Goal: Contribute content: Contribute content

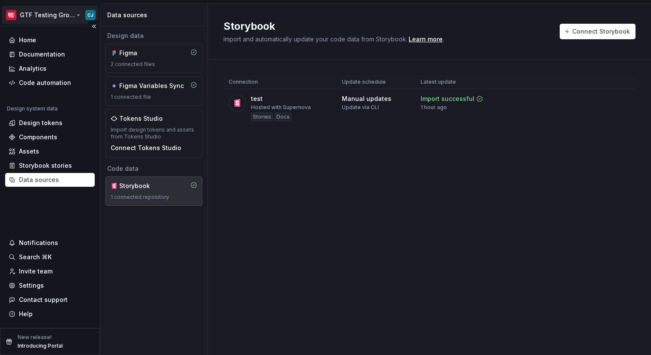
click at [56, 15] on html "GTF Testing Grounds CJ Home Documentation Analytics Code automation Design syst…" at bounding box center [325, 177] width 651 height 355
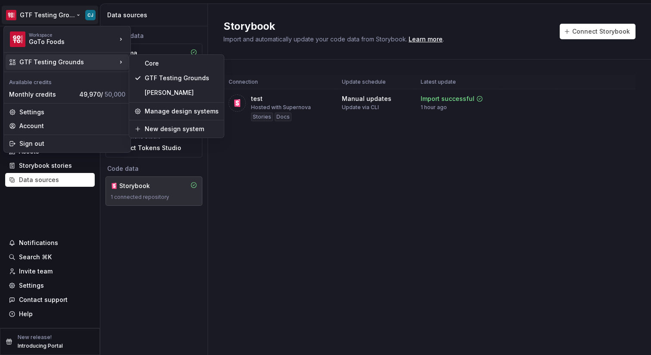
drag, startPoint x: 162, startPoint y: 63, endPoint x: 162, endPoint y: 93, distance: 29.7
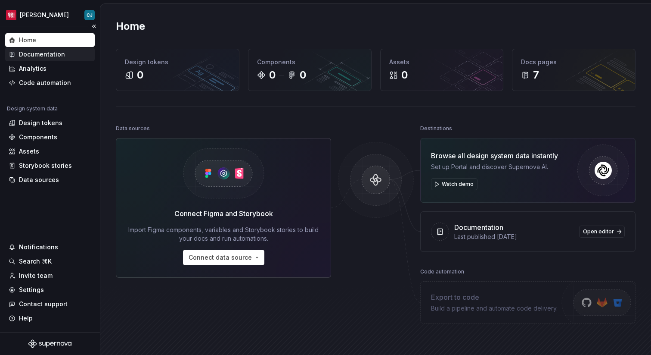
click at [56, 55] on div "Documentation" at bounding box center [42, 54] width 46 height 9
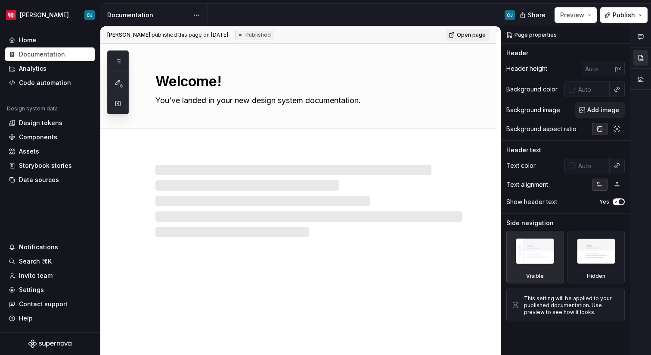
click at [219, 178] on div at bounding box center [309, 201] width 307 height 72
type textarea "*"
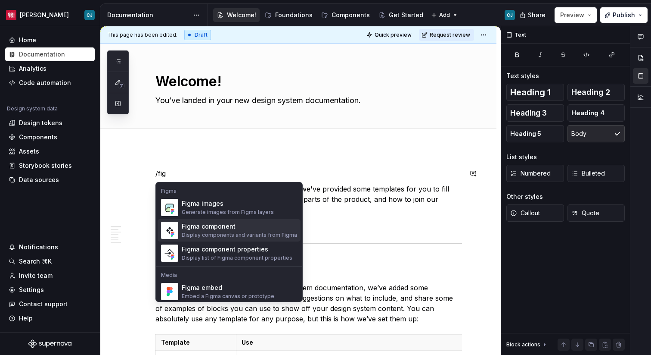
scroll to position [26, 0]
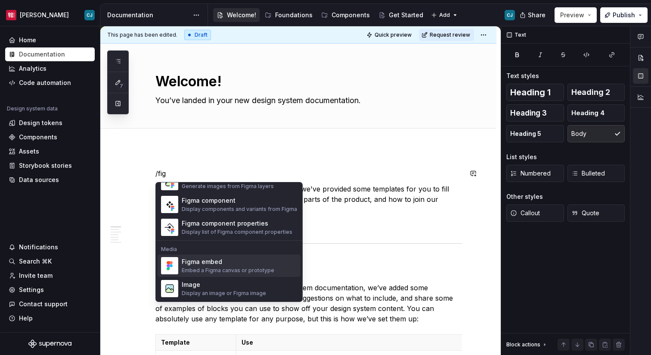
click at [253, 268] on div "Embed a Figma canvas or prototype" at bounding box center [228, 270] width 93 height 7
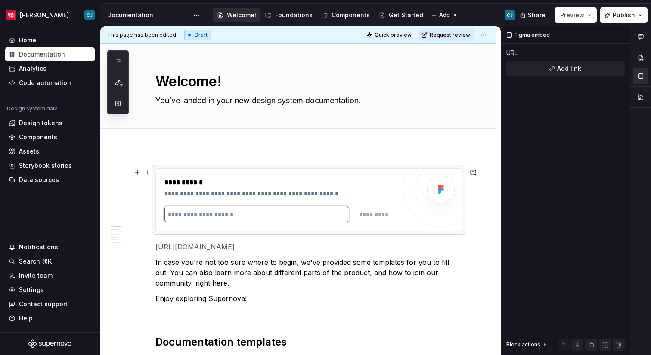
click at [237, 215] on input "text" at bounding box center [257, 214] width 184 height 16
paste input "**********"
type input "**********"
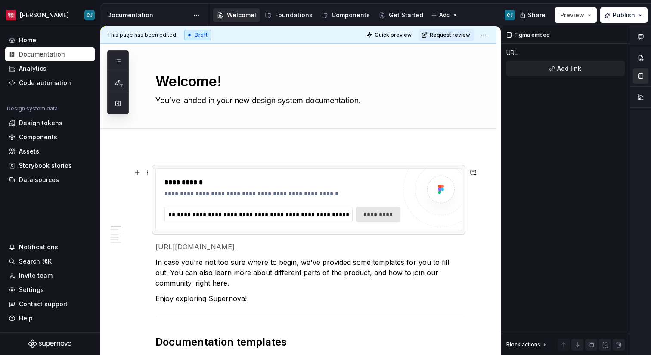
click at [390, 216] on span "*********" at bounding box center [379, 214] width 34 height 9
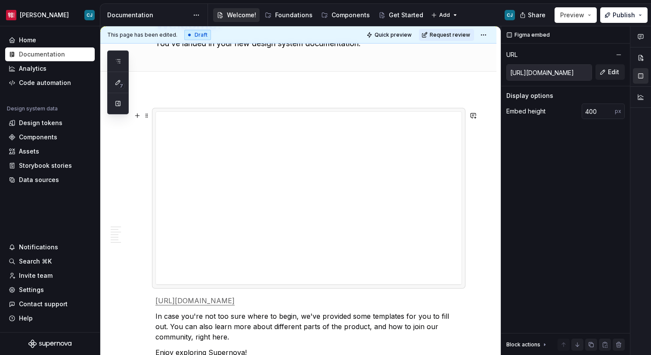
scroll to position [60, 0]
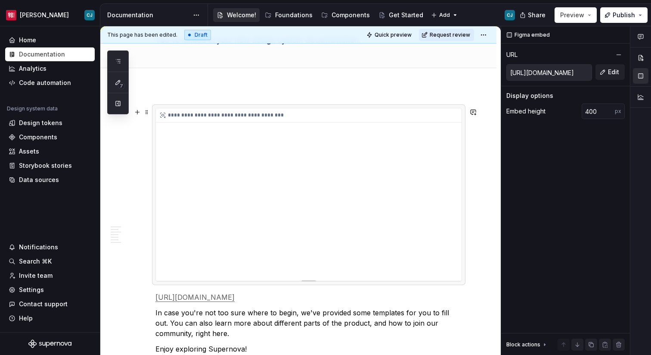
drag, startPoint x: 381, startPoint y: 195, endPoint x: 333, endPoint y: 208, distance: 50.0
click at [333, 208] on div "**********" at bounding box center [309, 194] width 306 height 172
click at [177, 120] on div "**********" at bounding box center [311, 115] width 310 height 14
click at [185, 143] on div "**********" at bounding box center [309, 194] width 306 height 172
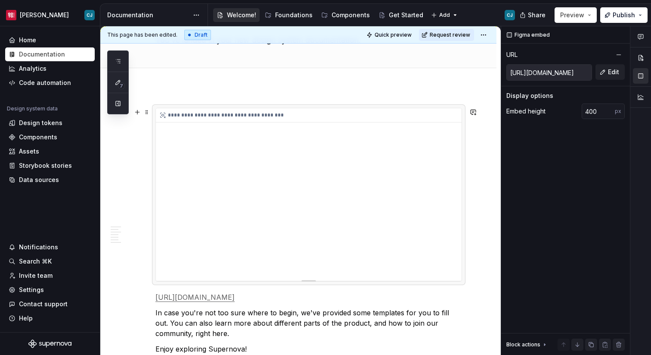
click at [172, 124] on div "**********" at bounding box center [309, 194] width 306 height 172
click at [172, 125] on div "**********" at bounding box center [309, 194] width 306 height 172
click at [209, 77] on div "Add tab" at bounding box center [309, 78] width 307 height 12
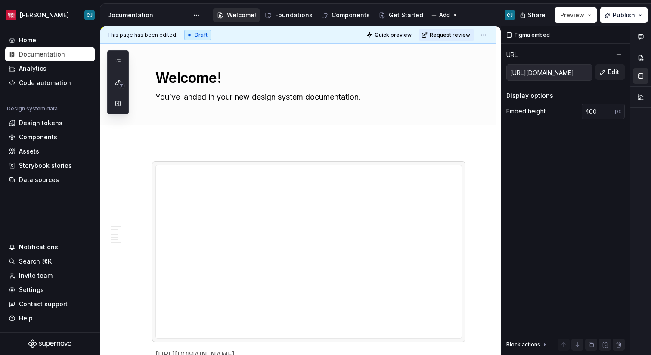
scroll to position [0, 0]
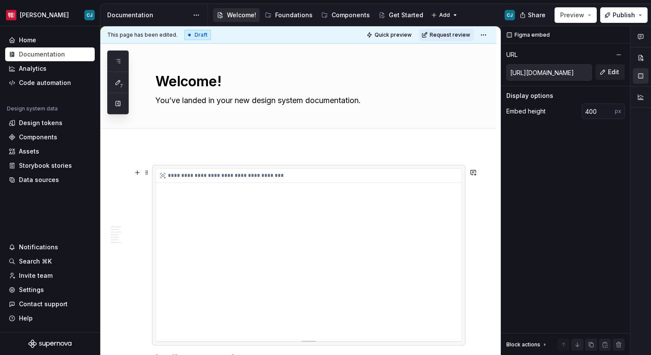
click at [190, 186] on div "**********" at bounding box center [309, 254] width 306 height 172
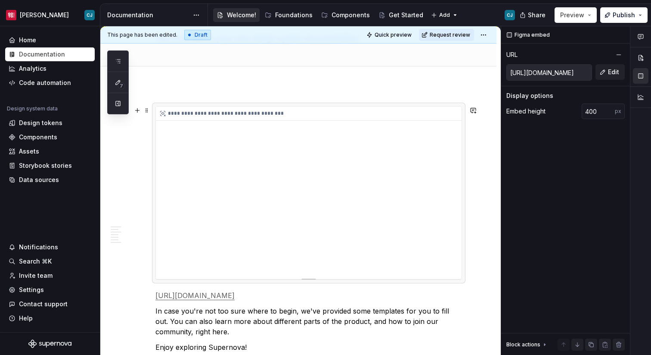
scroll to position [64, 0]
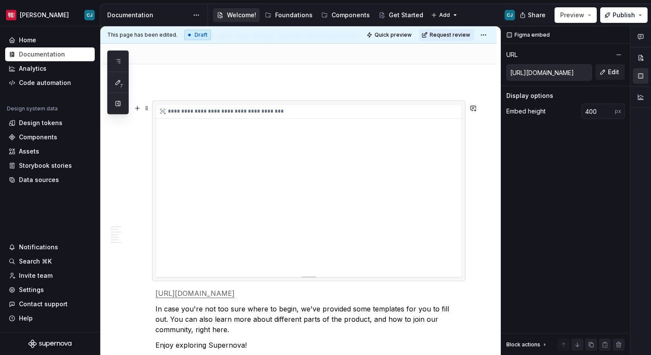
type textarea "*"
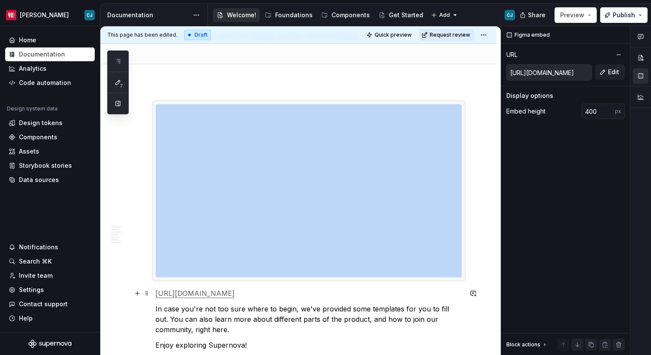
drag, startPoint x: 311, startPoint y: 277, endPoint x: 312, endPoint y: 308, distance: 30.2
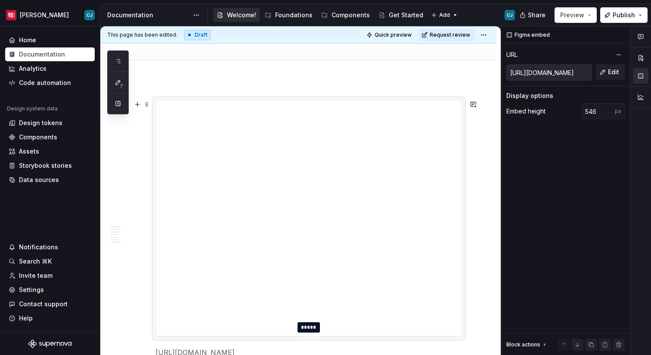
drag, startPoint x: 306, startPoint y: 272, endPoint x: 307, endPoint y: 336, distance: 63.3
click at [307, 336] on div at bounding box center [309, 336] width 14 height 2
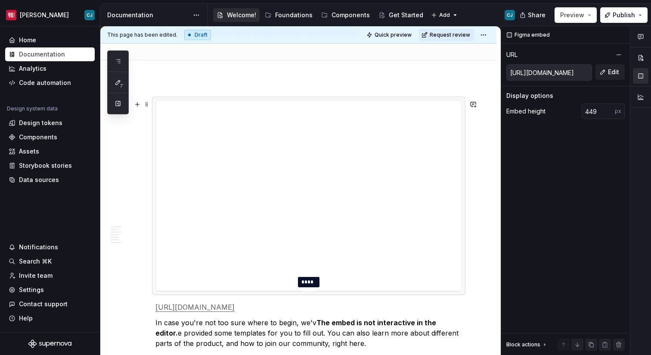
type input "450"
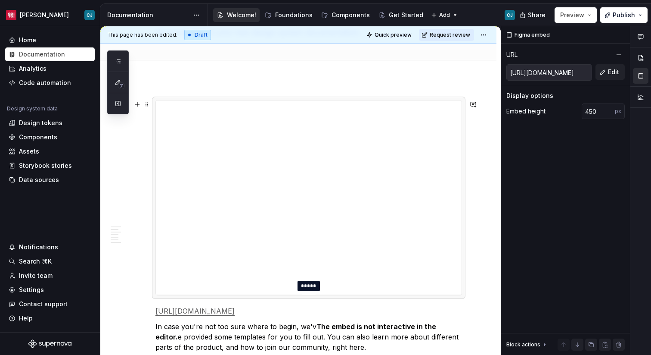
drag, startPoint x: 311, startPoint y: 335, endPoint x: 304, endPoint y: 294, distance: 41.5
click at [304, 294] on div at bounding box center [309, 295] width 14 height 2
click at [440, 100] on div "**********" at bounding box center [309, 197] width 307 height 195
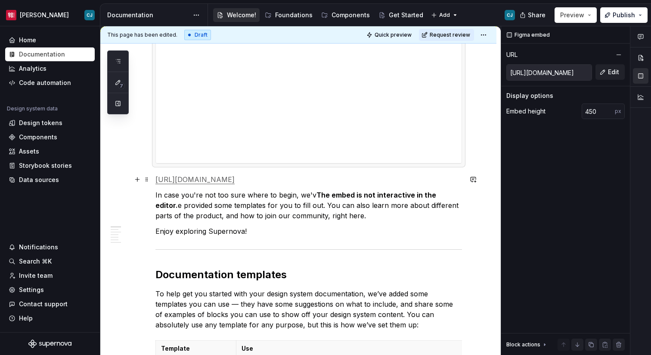
scroll to position [207, 0]
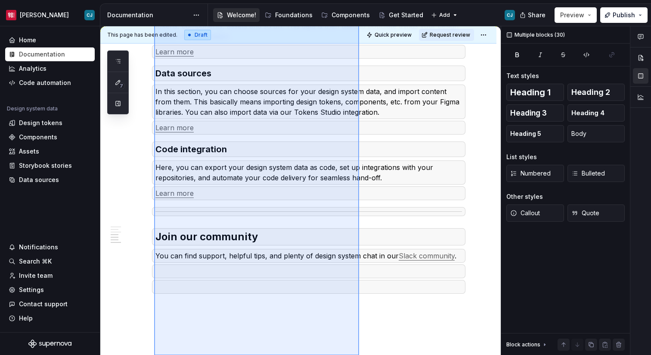
scroll to position [964, 0]
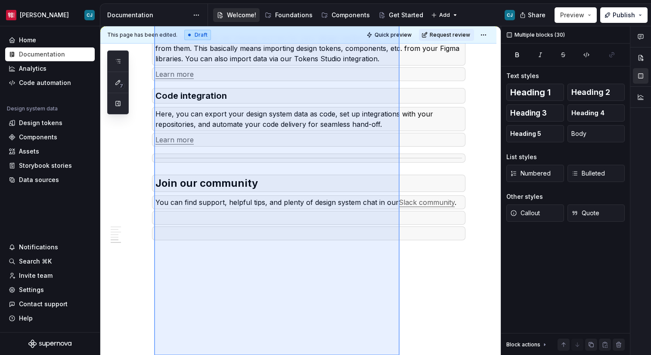
drag, startPoint x: 154, startPoint y: 169, endPoint x: 388, endPoint y: 381, distance: 315.4
click at [388, 354] on html "[PERSON_NAME] Home Documentation Analytics Code automation Design system data D…" at bounding box center [325, 177] width 651 height 355
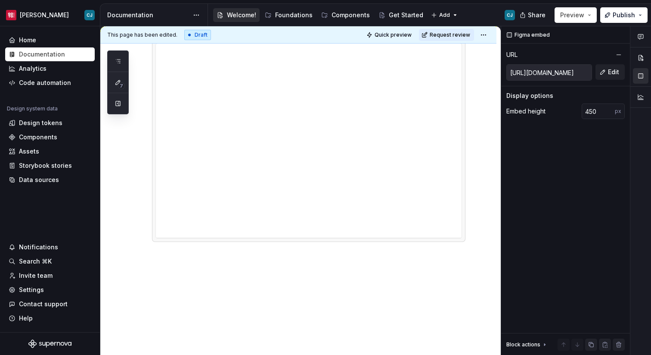
scroll to position [125, 0]
click at [346, 298] on div "**********" at bounding box center [298, 188] width 396 height 333
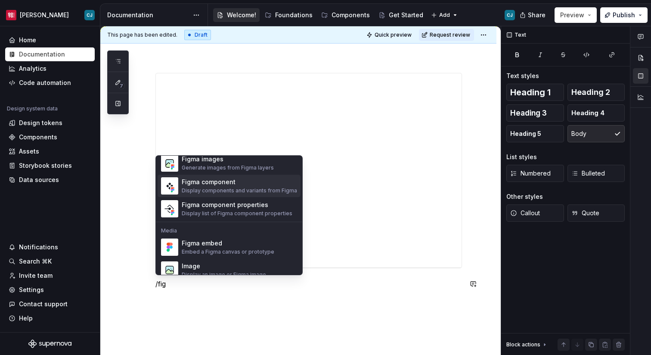
scroll to position [20, 0]
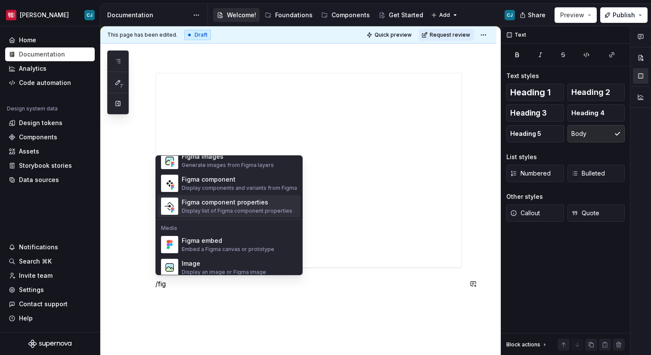
click at [247, 203] on div "Figma component properties" at bounding box center [237, 202] width 111 height 9
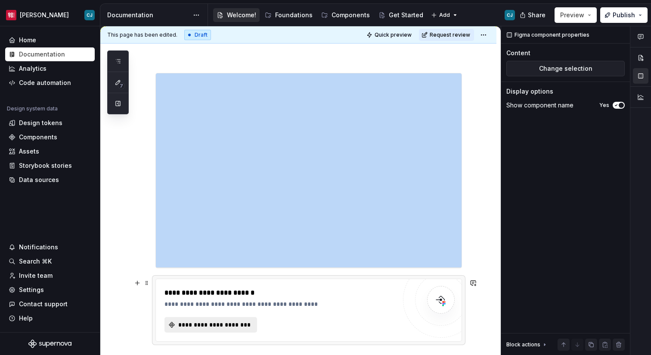
click at [230, 318] on button "**********" at bounding box center [211, 325] width 93 height 16
click at [38, 129] on div "Design tokens" at bounding box center [50, 123] width 90 height 14
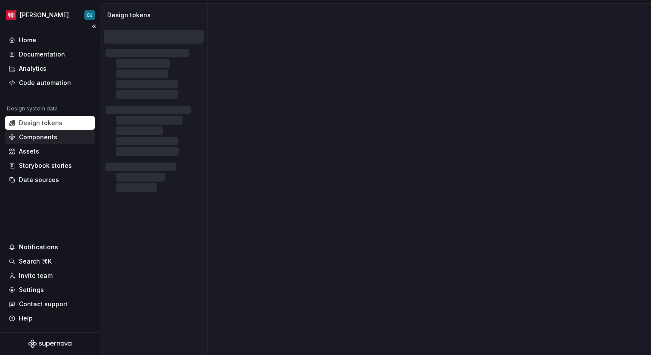
click at [39, 133] on div "Components" at bounding box center [38, 137] width 38 height 9
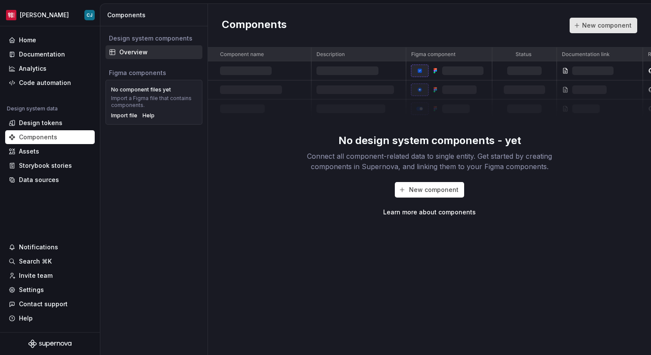
click at [612, 20] on button "New component" at bounding box center [604, 26] width 68 height 16
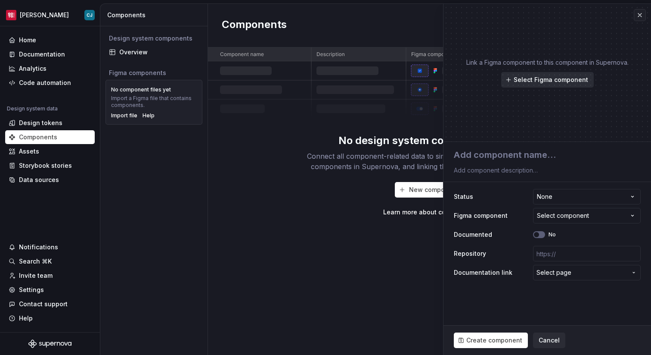
click at [556, 83] on span "Select Figma component" at bounding box center [551, 79] width 75 height 9
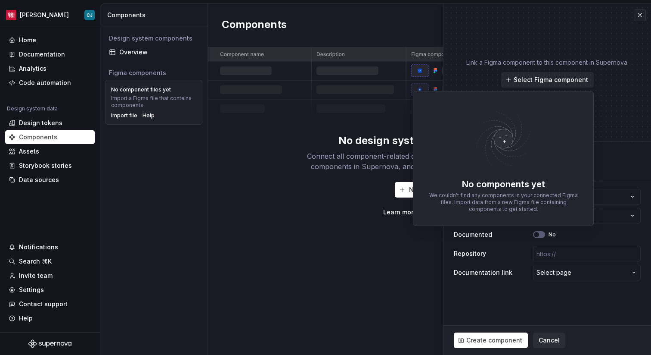
type textarea "*"
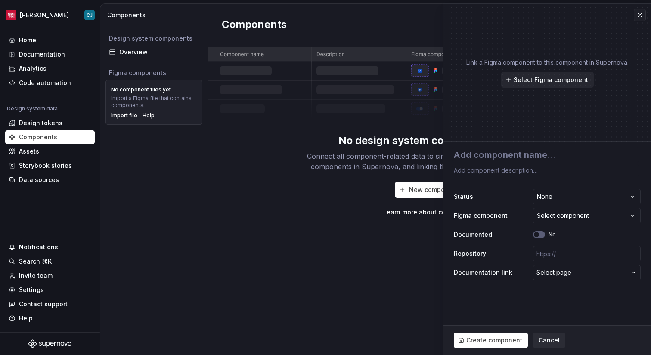
click at [361, 134] on div "No design system components - yet" at bounding box center [430, 141] width 183 height 14
click at [547, 275] on span "Select page" at bounding box center [554, 272] width 35 height 9
click at [259, 221] on html "**********" at bounding box center [325, 177] width 651 height 355
click at [219, 139] on div "No design system components - yet Connect all component-related data to single …" at bounding box center [429, 131] width 443 height 169
click at [125, 113] on div "Import file" at bounding box center [124, 115] width 26 height 7
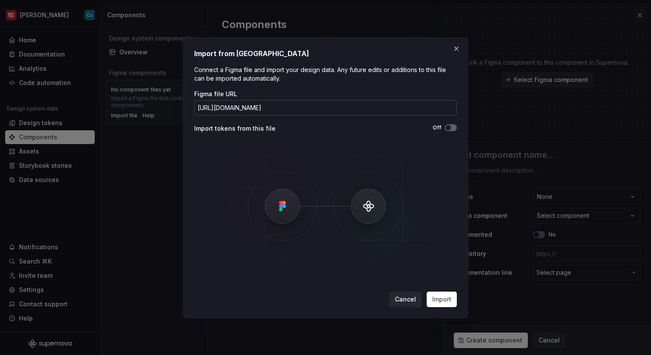
scroll to position [0, 79]
type input "[URL][DOMAIN_NAME]"
click at [446, 296] on span "Import" at bounding box center [442, 299] width 19 height 9
click at [451, 129] on icon "button" at bounding box center [448, 127] width 7 height 5
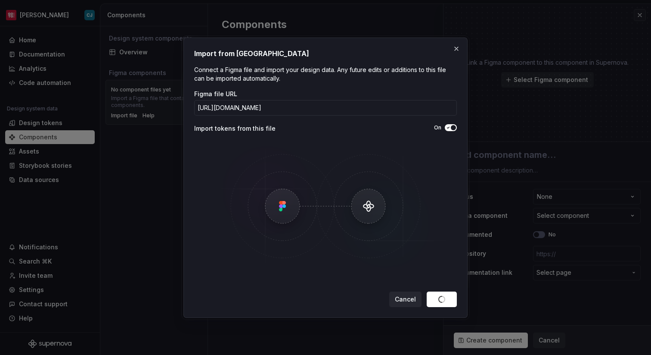
click at [451, 129] on span "button" at bounding box center [453, 127] width 5 height 5
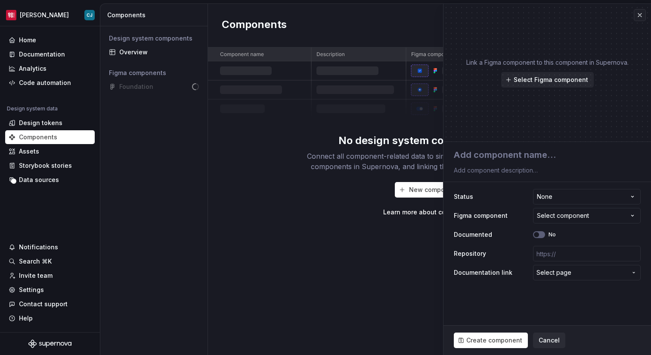
type textarea "*"
click at [644, 16] on button "button" at bounding box center [640, 15] width 12 height 12
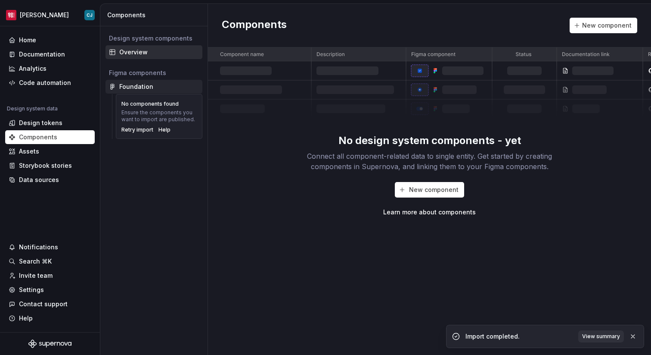
click at [162, 88] on div "Foundation" at bounding box center [159, 86] width 80 height 9
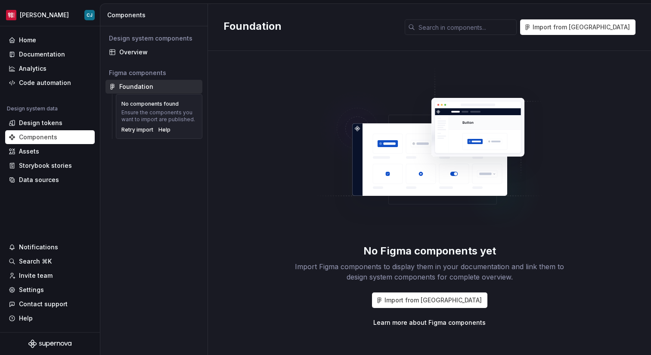
scroll to position [5, 0]
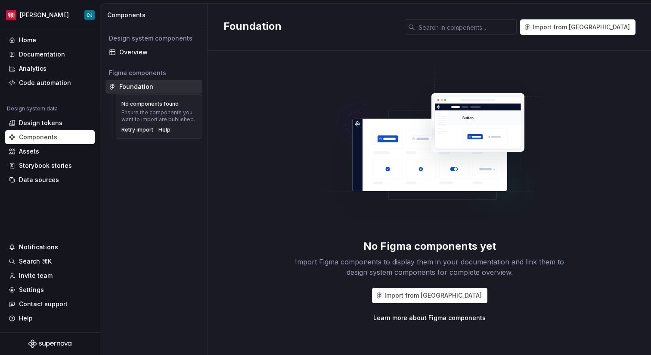
click at [314, 248] on div "No Figma components yet Import Figma components to display them in your documen…" at bounding box center [430, 258] width 276 height 38
click at [178, 98] on div "No components found Ensure the components you want to import are published. Ret…" at bounding box center [159, 116] width 87 height 45
click at [310, 98] on div "No Figma components yet Import Figma components to display them in your documen…" at bounding box center [430, 192] width 276 height 260
click at [138, 47] on div "Overview" at bounding box center [154, 52] width 97 height 14
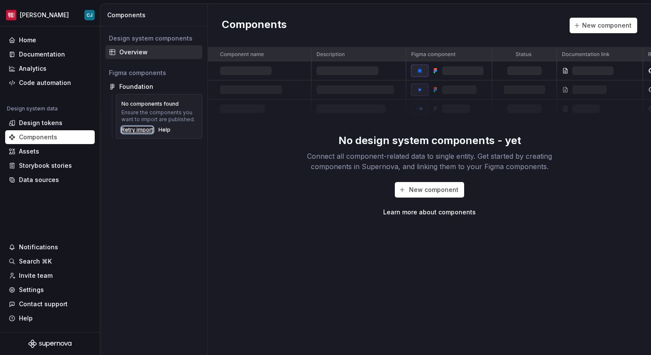
click at [143, 128] on div "Retry import" at bounding box center [137, 129] width 32 height 7
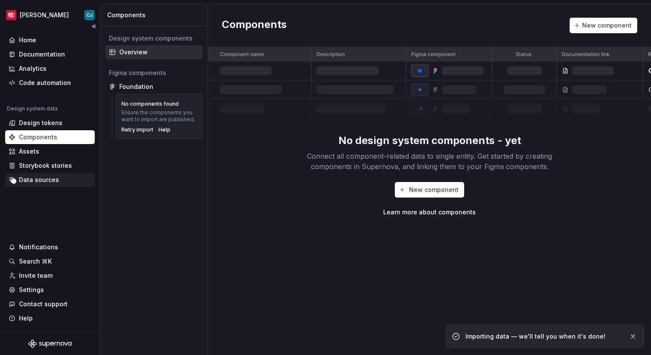
click at [57, 178] on div "Data sources" at bounding box center [50, 179] width 83 height 9
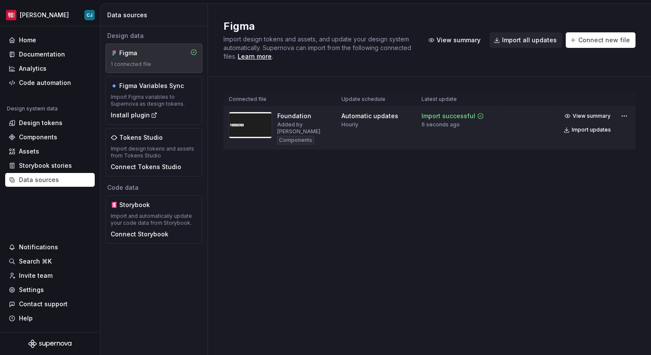
click at [263, 124] on img at bounding box center [251, 125] width 44 height 27
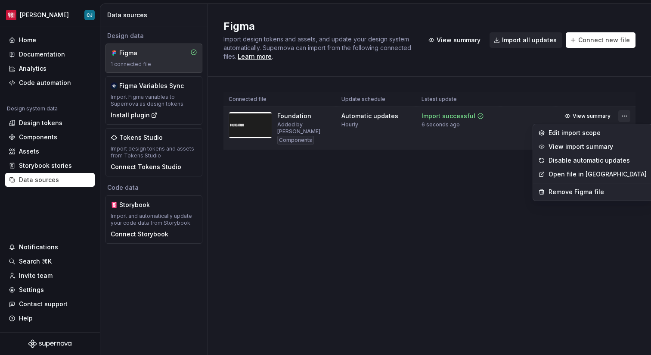
click at [627, 117] on html "[PERSON_NAME] Home Documentation Analytics Code automation Design system data D…" at bounding box center [325, 177] width 651 height 355
click at [598, 133] on div "Edit import scope" at bounding box center [598, 132] width 98 height 9
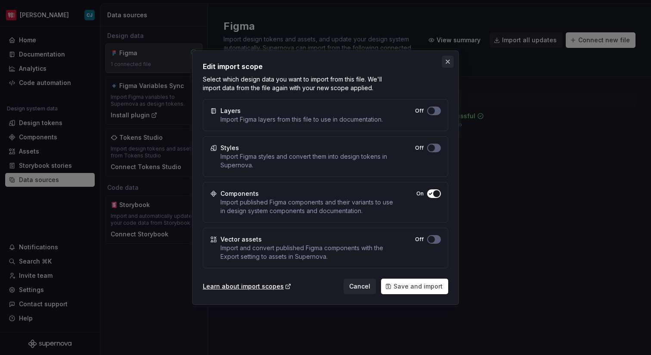
click at [449, 63] on button "button" at bounding box center [448, 62] width 12 height 12
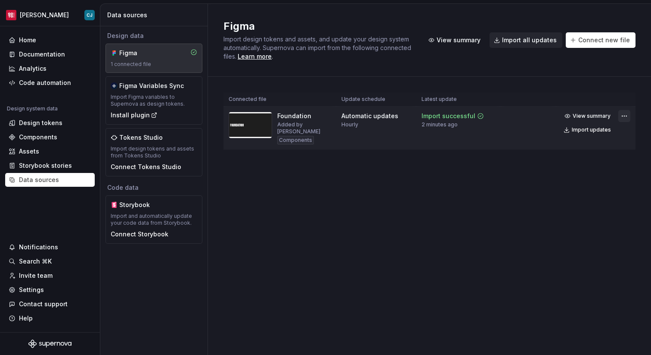
click at [630, 115] on td "View summary Import updates" at bounding box center [596, 122] width 80 height 33
click at [627, 115] on html "Moes CJ Home Documentation Analytics Code automation Design system data Design …" at bounding box center [325, 177] width 651 height 355
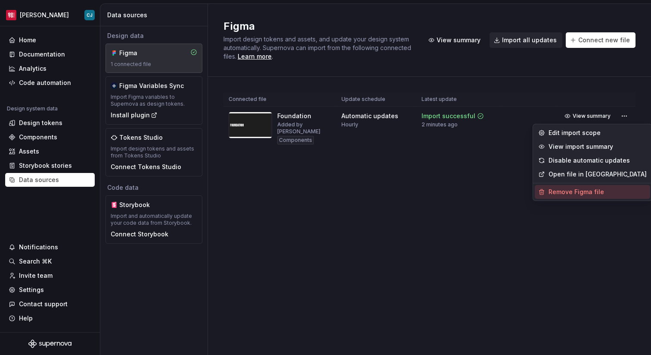
click at [583, 194] on div "Remove Figma file" at bounding box center [598, 191] width 98 height 9
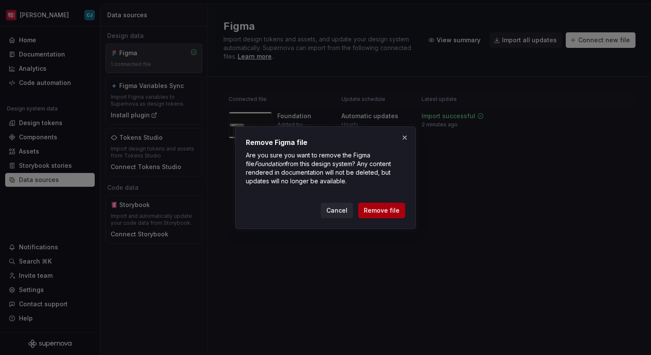
click at [394, 202] on button "Remove file" at bounding box center [381, 210] width 47 height 16
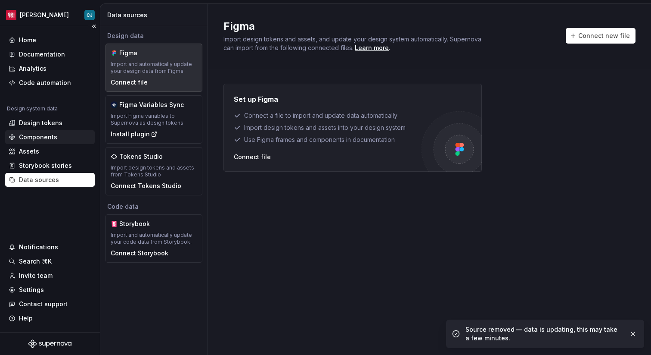
click at [56, 135] on div "Components" at bounding box center [50, 137] width 83 height 9
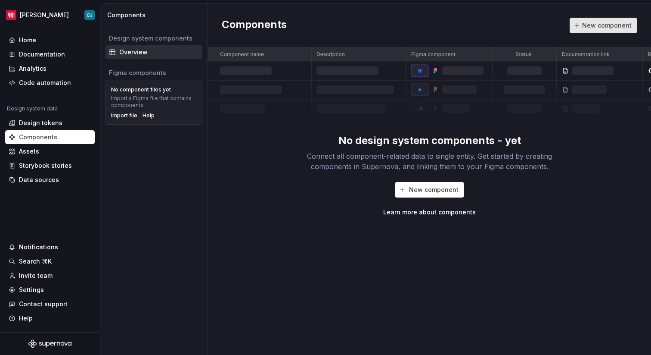
click at [593, 25] on span "New component" at bounding box center [608, 25] width 50 height 9
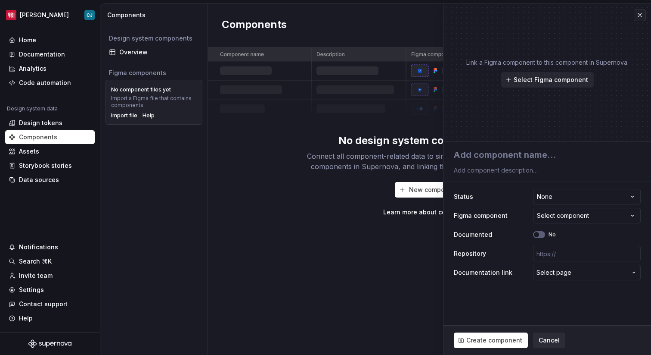
click at [347, 204] on div "New component Learn more about components" at bounding box center [430, 199] width 276 height 34
click at [414, 194] on button "New component" at bounding box center [429, 190] width 69 height 16
type textarea "*"
click at [635, 17] on button "button" at bounding box center [640, 15] width 12 height 12
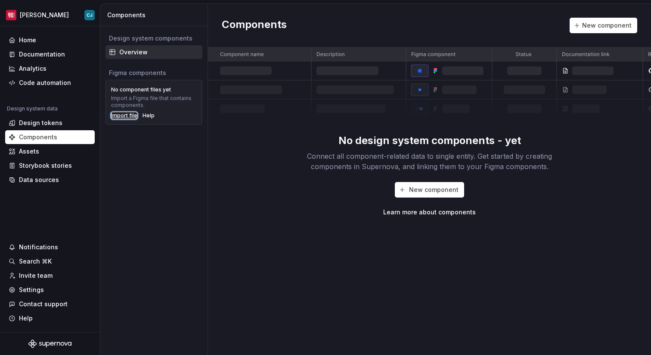
click at [123, 118] on div "Import file" at bounding box center [124, 115] width 26 height 7
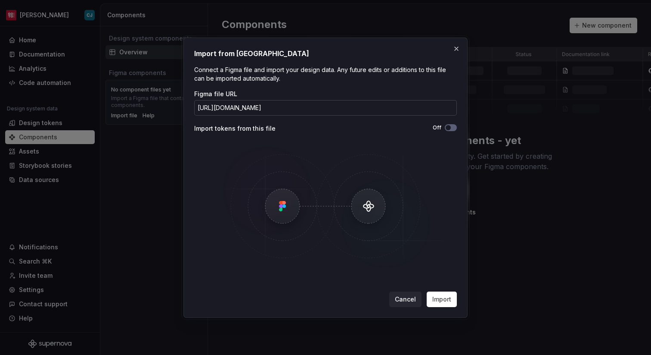
scroll to position [0, 66]
type input "https://www.figma.com/design/oxgLBAeszlpdTaIoQsdfvp/Foundation?node-id=16-11&t=…"
click at [452, 303] on button "Import" at bounding box center [442, 299] width 30 height 16
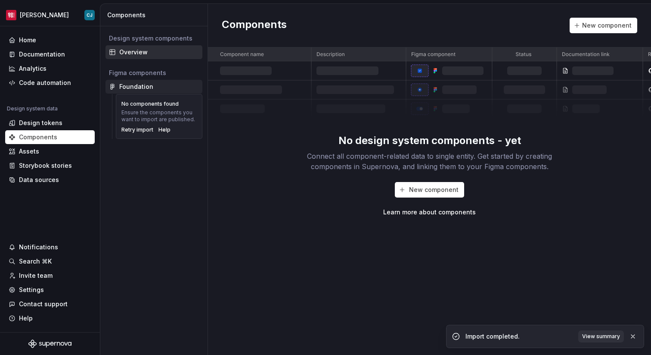
click at [149, 88] on div "Foundation" at bounding box center [136, 86] width 34 height 9
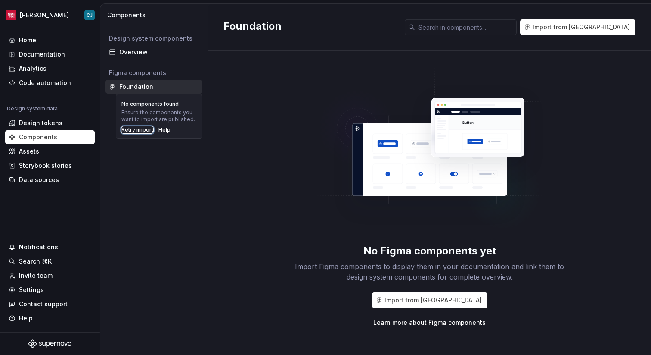
click at [141, 131] on div "Retry import" at bounding box center [137, 129] width 32 height 7
click at [52, 124] on div "Design tokens" at bounding box center [41, 122] width 44 height 9
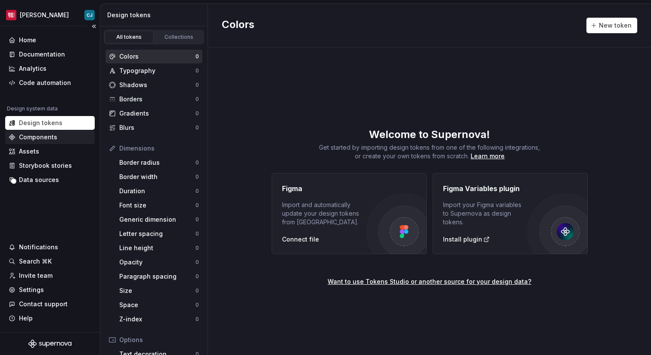
click at [70, 137] on div "Components" at bounding box center [50, 137] width 83 height 9
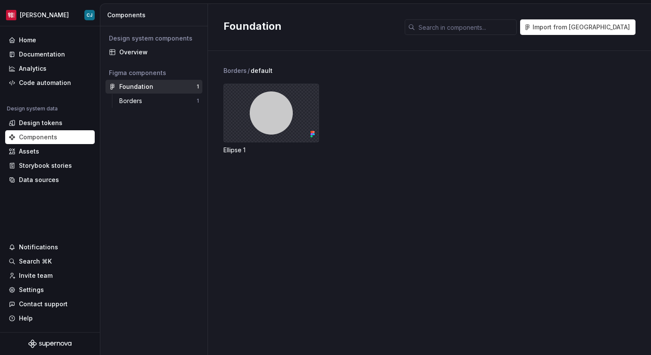
click at [276, 130] on div at bounding box center [272, 113] width 96 height 59
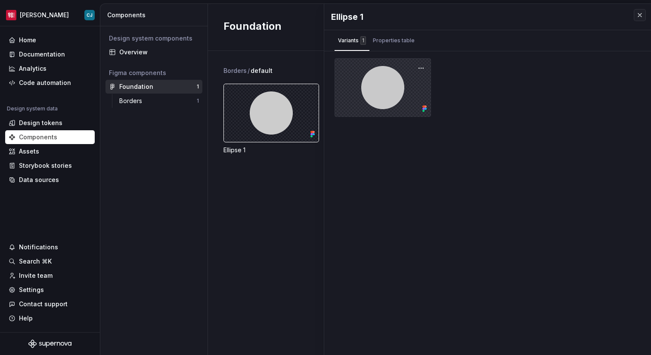
click at [383, 74] on div at bounding box center [383, 87] width 97 height 59
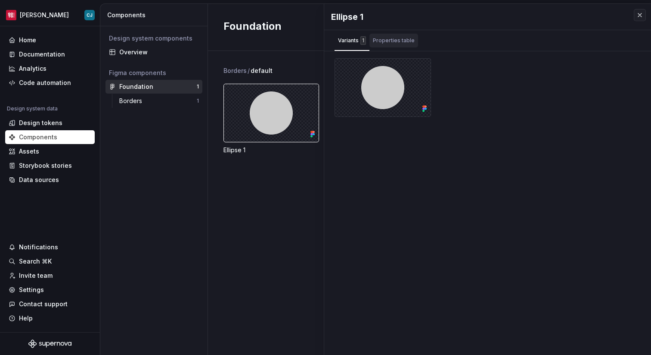
click at [388, 40] on div "Properties table" at bounding box center [394, 40] width 42 height 9
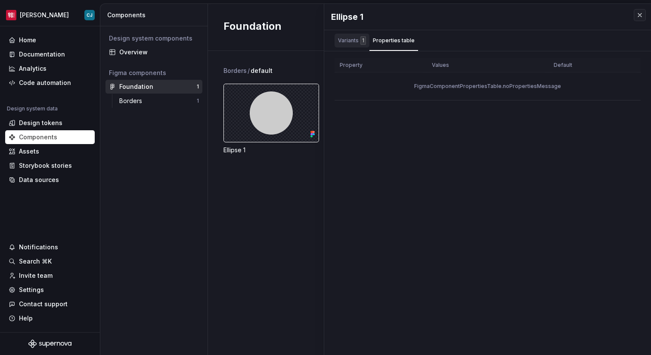
click at [356, 40] on div "Variants 1" at bounding box center [352, 40] width 28 height 9
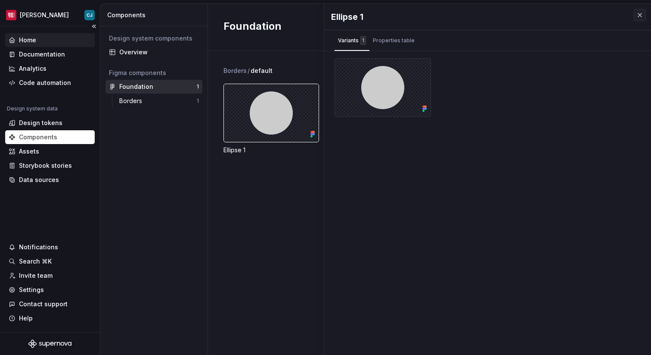
click at [25, 42] on div "Home" at bounding box center [27, 40] width 17 height 9
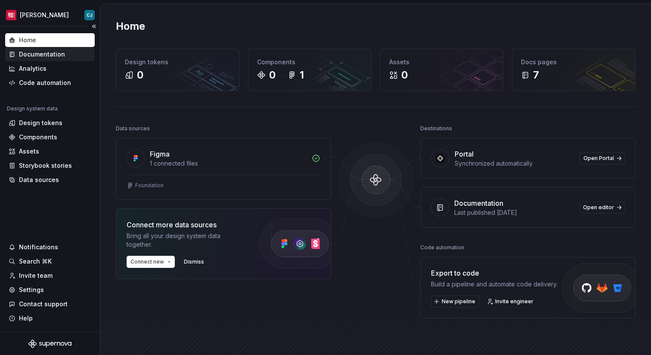
click at [24, 54] on div "Documentation" at bounding box center [42, 54] width 46 height 9
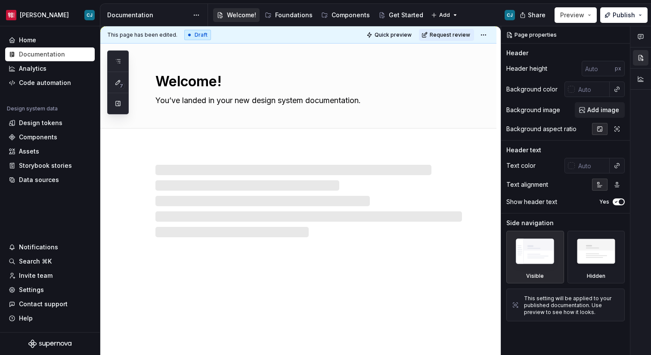
type textarea "*"
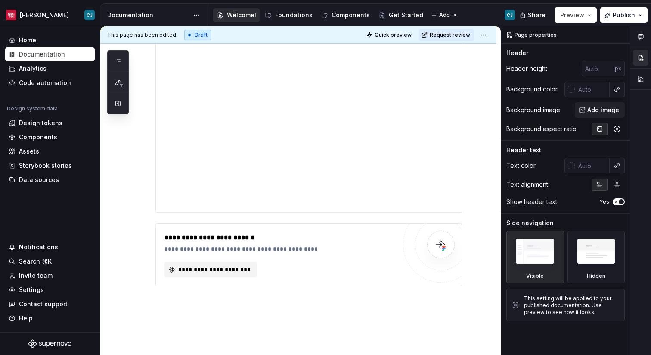
scroll to position [156, 0]
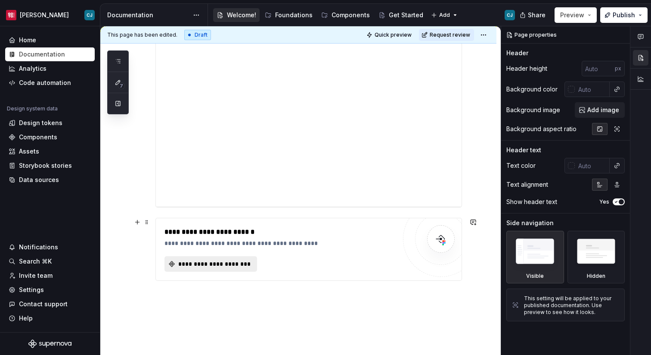
click at [233, 262] on span "**********" at bounding box center [214, 263] width 75 height 9
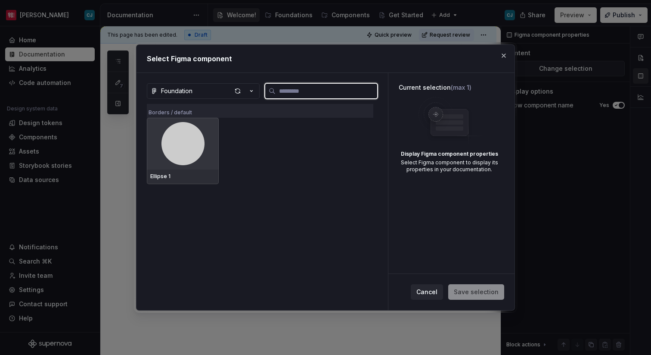
click at [185, 150] on img at bounding box center [183, 143] width 43 height 43
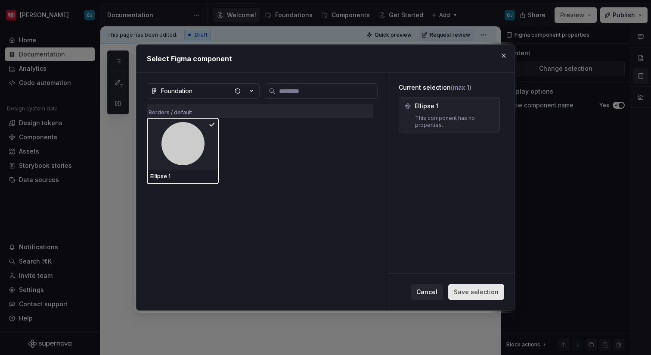
click at [492, 287] on span "Save selection" at bounding box center [476, 291] width 45 height 9
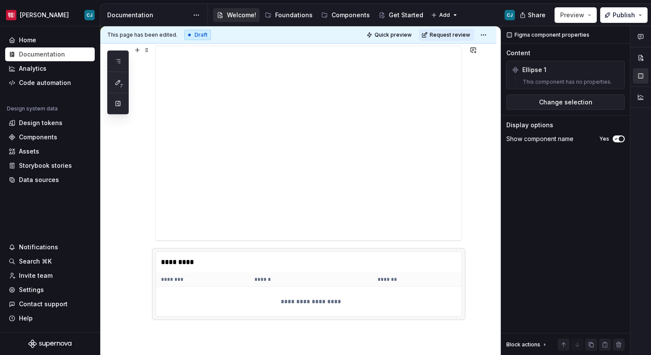
scroll to position [121, 0]
click at [480, 272] on div "**********" at bounding box center [298, 230] width 396 height 408
click at [472, 282] on div "**********" at bounding box center [298, 230] width 396 height 408
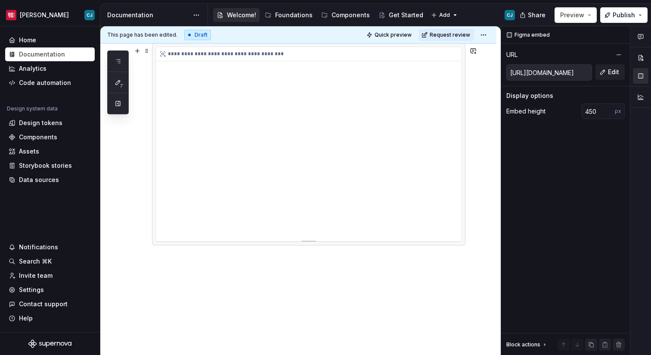
click at [327, 234] on div "**********" at bounding box center [309, 144] width 306 height 194
click at [320, 273] on div "**********" at bounding box center [298, 192] width 396 height 333
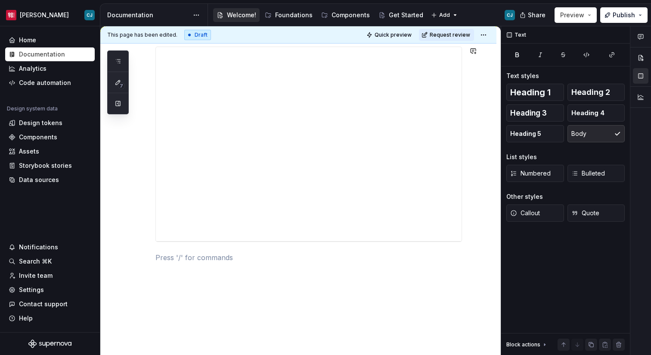
scroll to position [130, 0]
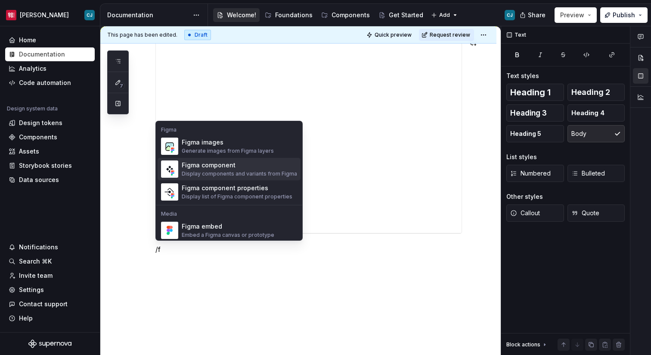
click at [261, 164] on div "Figma component" at bounding box center [239, 165] width 115 height 9
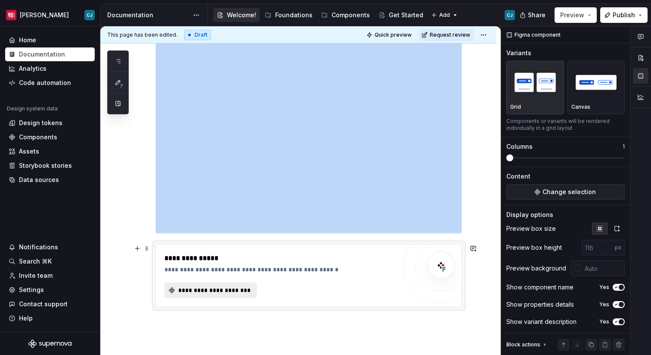
click at [232, 291] on span "**********" at bounding box center [214, 290] width 75 height 9
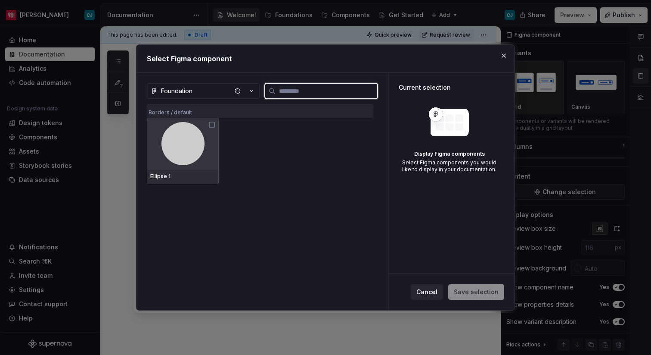
click at [193, 137] on img at bounding box center [183, 143] width 43 height 43
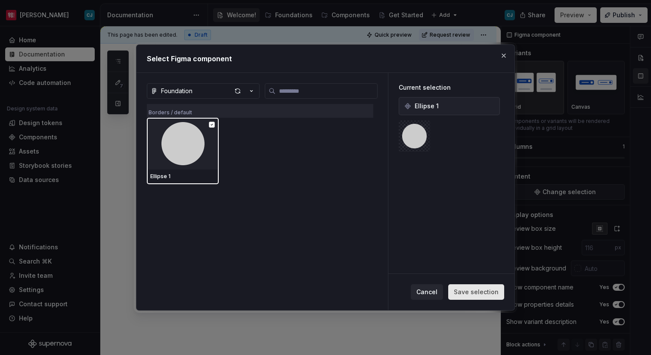
click at [487, 294] on span "Save selection" at bounding box center [476, 291] width 45 height 9
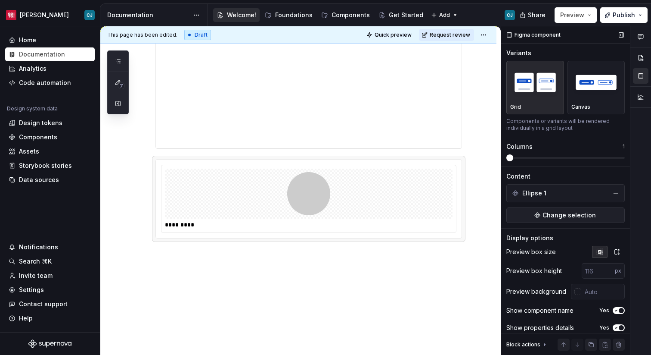
scroll to position [23, 0]
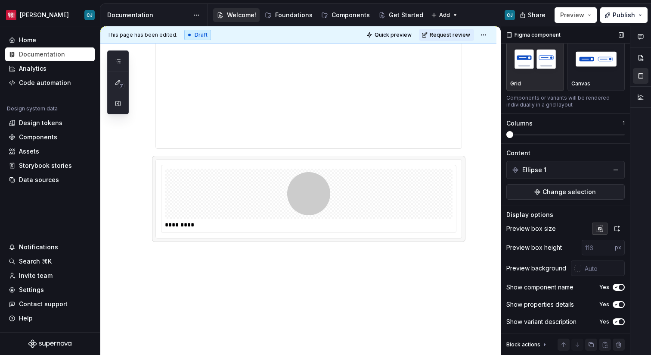
click at [579, 165] on div "Ellipse 1" at bounding box center [566, 170] width 114 height 14
click at [570, 195] on span "Change selection" at bounding box center [569, 191] width 53 height 9
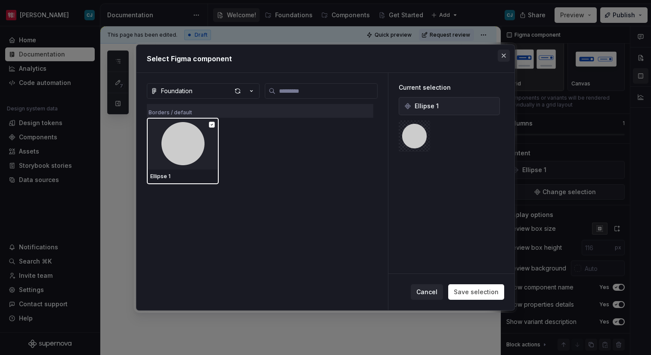
click at [503, 54] on button "button" at bounding box center [504, 56] width 12 height 12
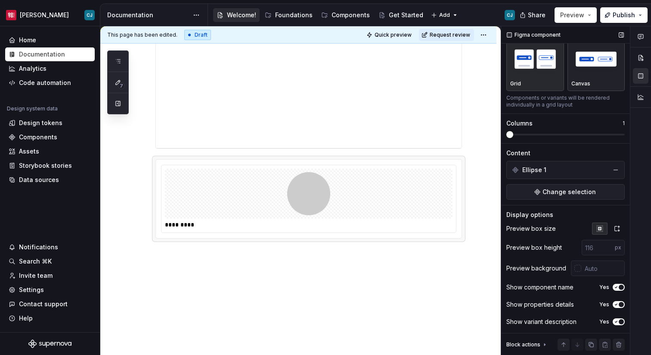
click at [585, 78] on div "Canvas" at bounding box center [597, 64] width 50 height 46
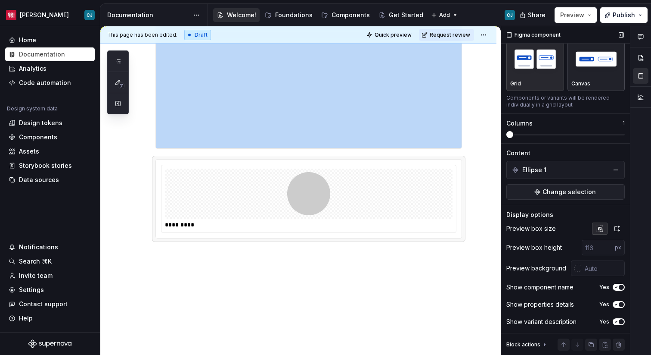
scroll to position [186, 0]
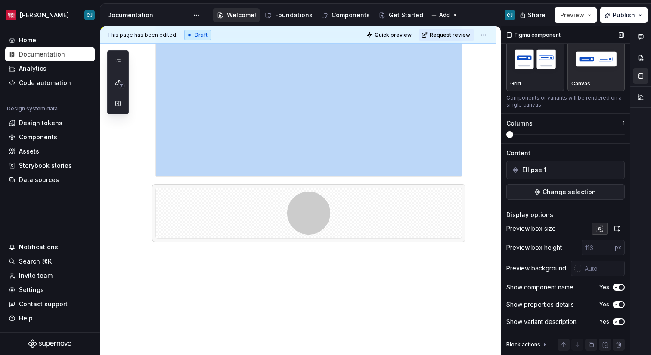
click at [521, 78] on div "Grid" at bounding box center [536, 64] width 50 height 46
click at [586, 78] on div "Canvas" at bounding box center [597, 64] width 50 height 46
click at [526, 74] on img "button" at bounding box center [536, 58] width 50 height 31
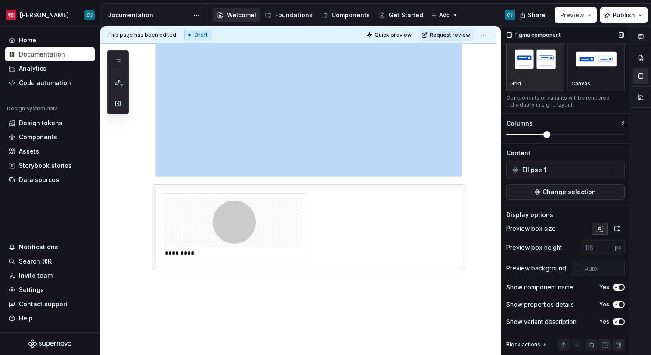
click at [544, 138] on span at bounding box center [547, 134] width 7 height 7
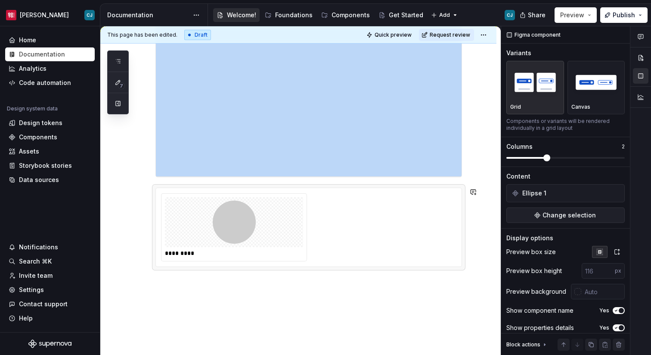
click at [359, 292] on div "**********" at bounding box center [298, 172] width 396 height 422
click at [281, 227] on div at bounding box center [234, 222] width 138 height 50
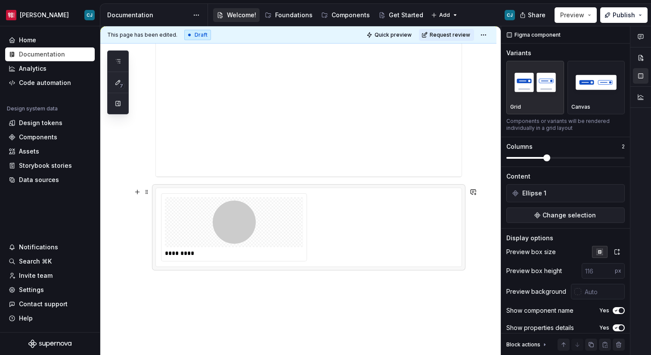
click at [252, 192] on div "*********" at bounding box center [309, 227] width 306 height 78
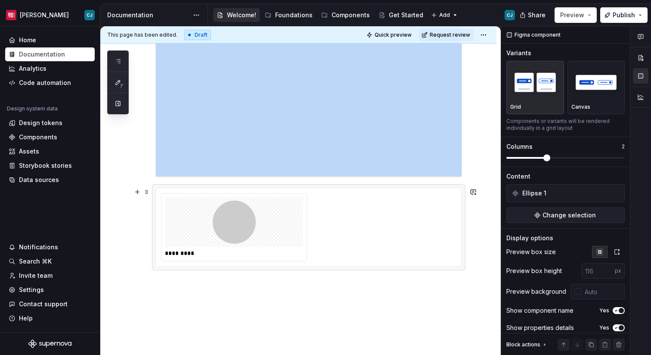
click at [236, 217] on img at bounding box center [234, 221] width 43 height 43
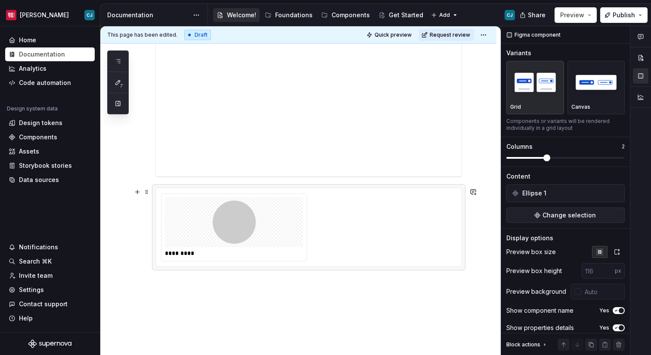
click at [319, 187] on div "*********" at bounding box center [309, 226] width 307 height 79
click at [512, 36] on div "Figma component" at bounding box center [534, 35] width 61 height 12
click at [510, 36] on div "Figma component" at bounding box center [534, 35] width 61 height 12
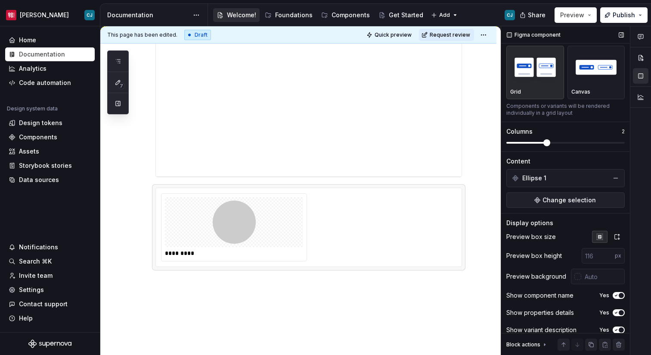
scroll to position [23, 0]
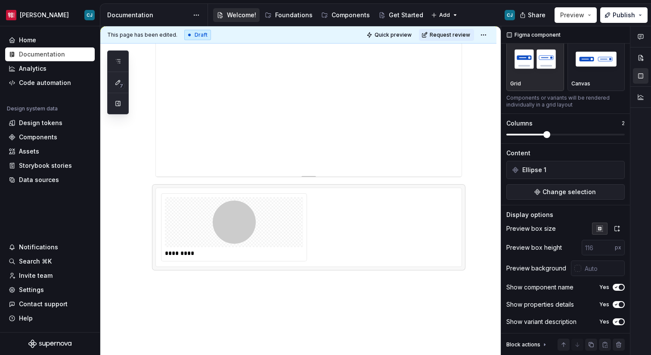
click at [446, 56] on div "**********" at bounding box center [309, 79] width 306 height 194
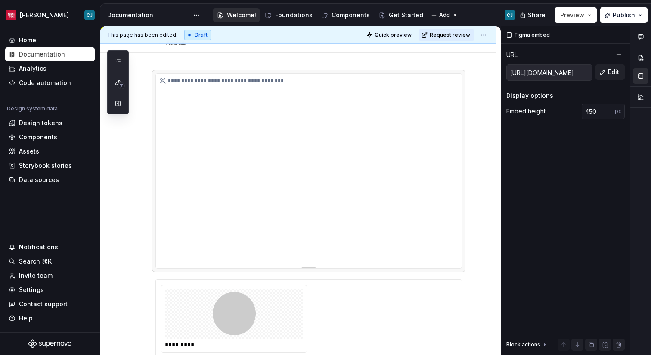
scroll to position [117, 0]
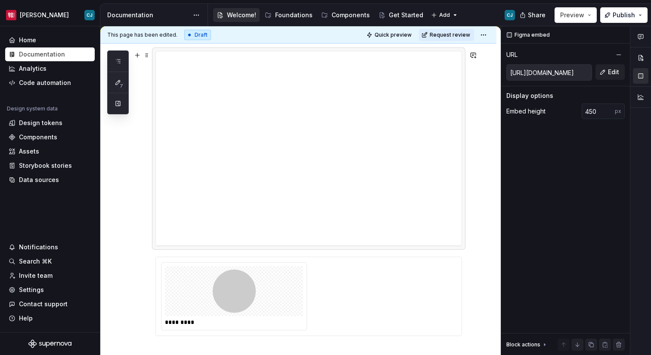
click at [392, 256] on div "*********" at bounding box center [309, 295] width 307 height 79
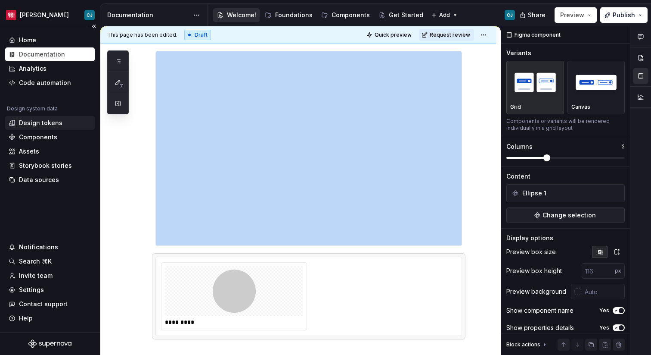
click at [51, 123] on div "Design tokens" at bounding box center [41, 122] width 44 height 9
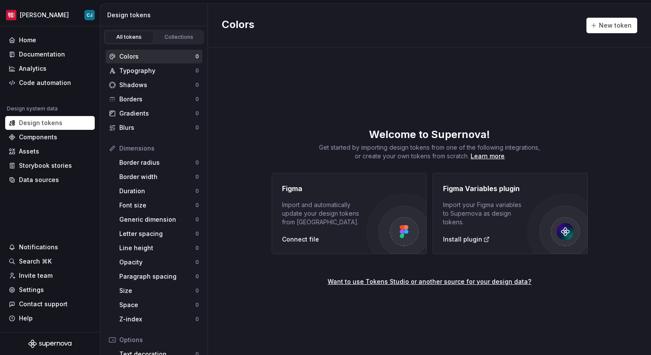
click at [139, 50] on div "Colors 0" at bounding box center [154, 57] width 97 height 14
click at [610, 30] on button "New token" at bounding box center [612, 26] width 51 height 16
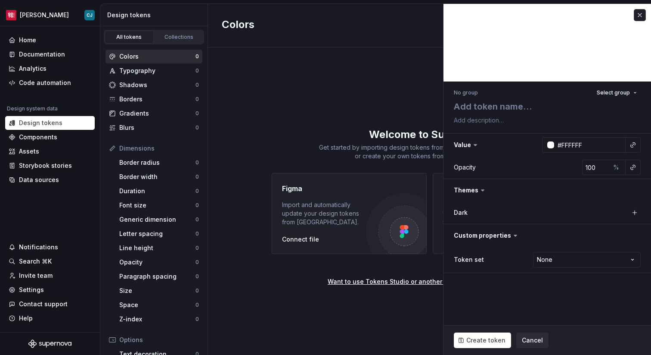
click at [642, 13] on button "button" at bounding box center [640, 15] width 12 height 12
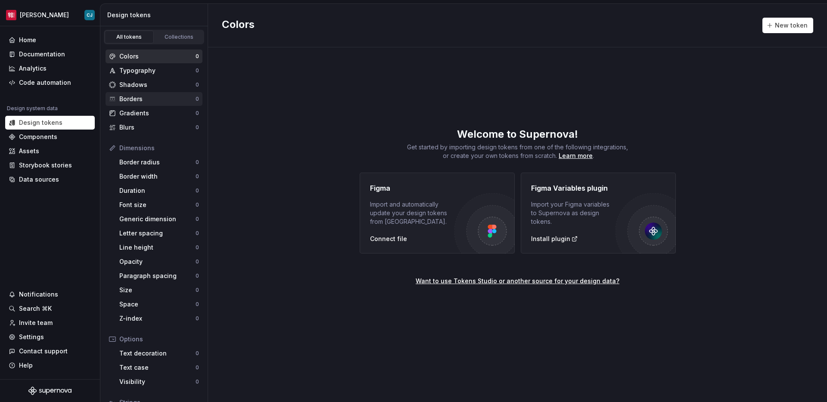
scroll to position [69, 0]
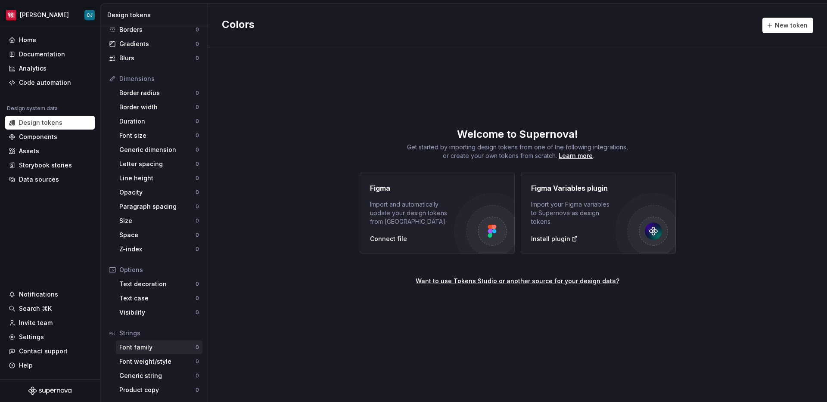
click at [153, 351] on div "Font family" at bounding box center [157, 347] width 76 height 9
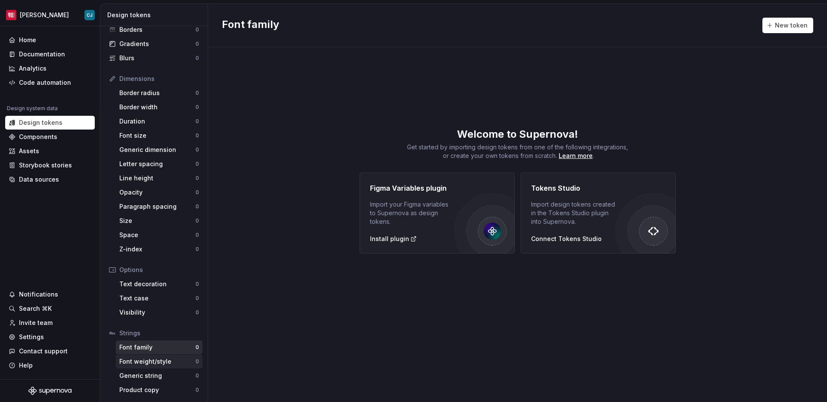
click at [160, 354] on div "Font weight/style" at bounding box center [157, 362] width 76 height 9
click at [162, 354] on div "Generic string" at bounding box center [157, 376] width 76 height 9
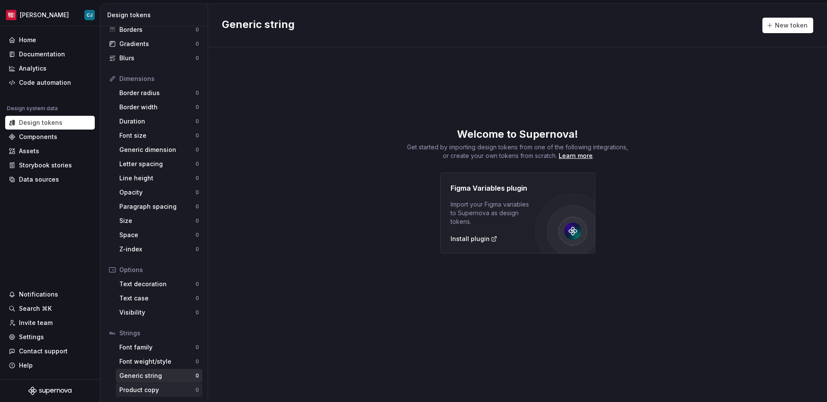
click at [169, 354] on div "Product copy 0" at bounding box center [159, 390] width 87 height 14
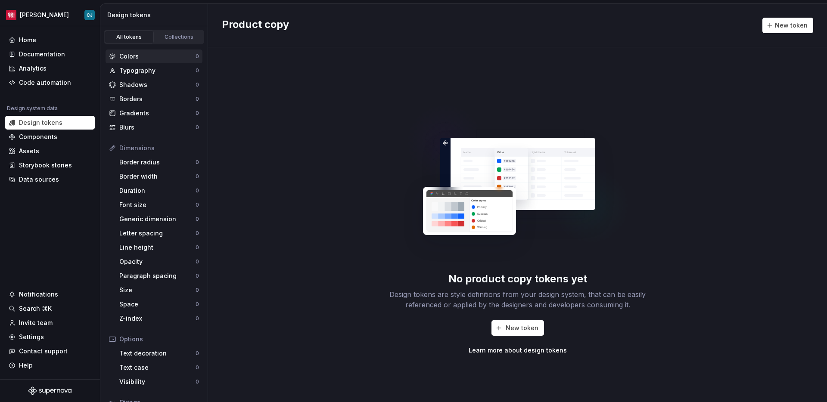
click at [162, 58] on div "Colors" at bounding box center [157, 56] width 76 height 9
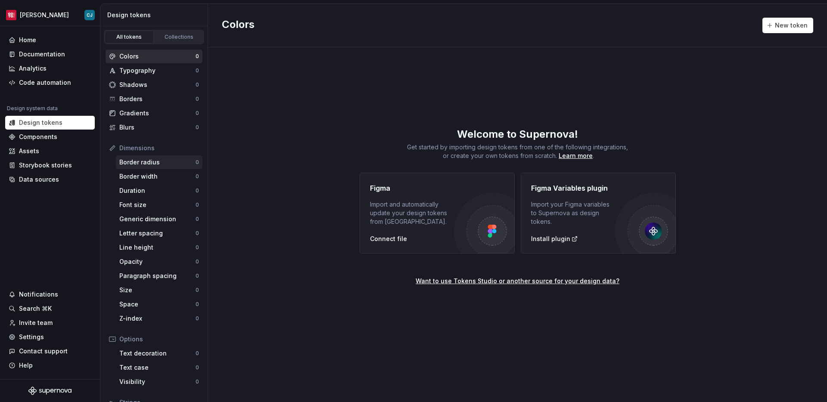
click at [179, 162] on div "Border radius" at bounding box center [157, 162] width 76 height 9
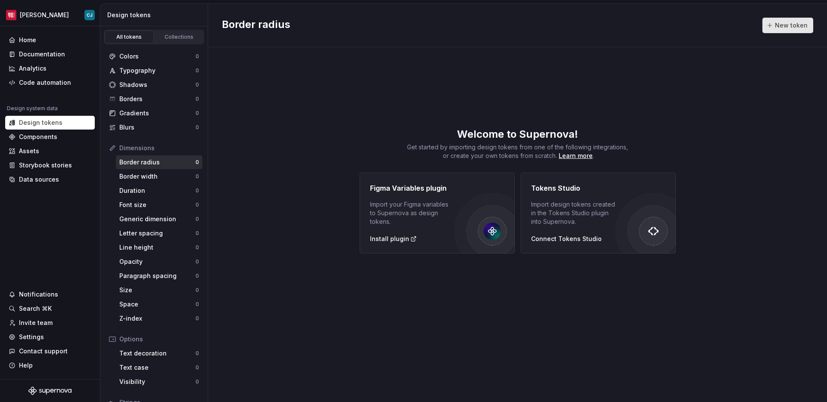
click at [651, 29] on span "New token" at bounding box center [791, 25] width 33 height 9
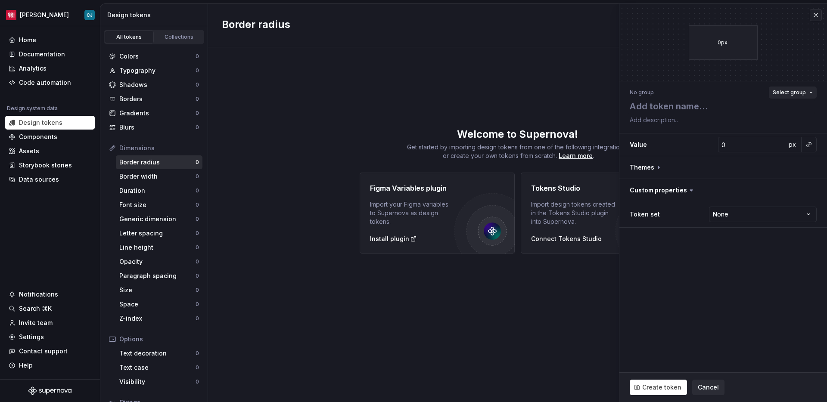
click at [651, 87] on button "Select group" at bounding box center [793, 93] width 48 height 12
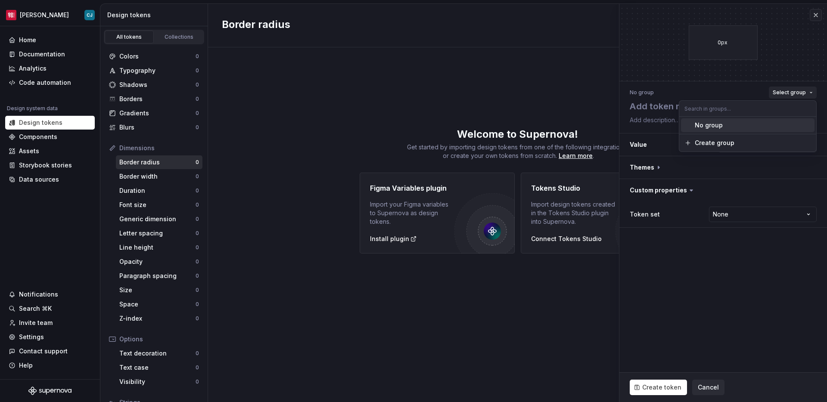
click at [651, 88] on button "Select group" at bounding box center [793, 93] width 48 height 12
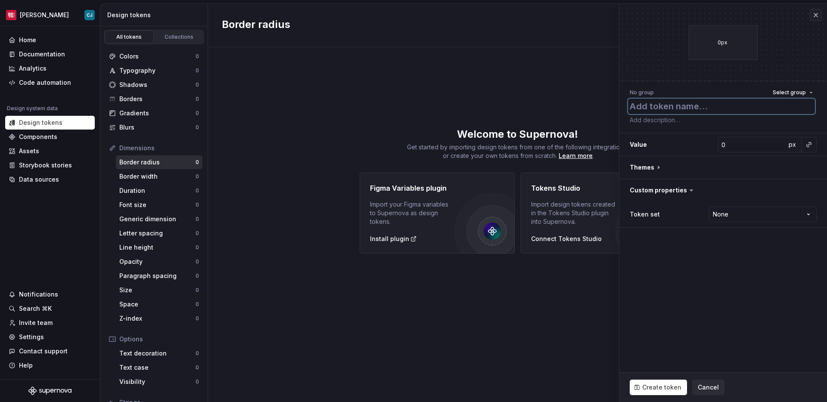
click at [639, 102] on textarea at bounding box center [721, 107] width 187 height 16
type textarea "*"
type textarea "s"
type textarea "*"
type textarea "sm"
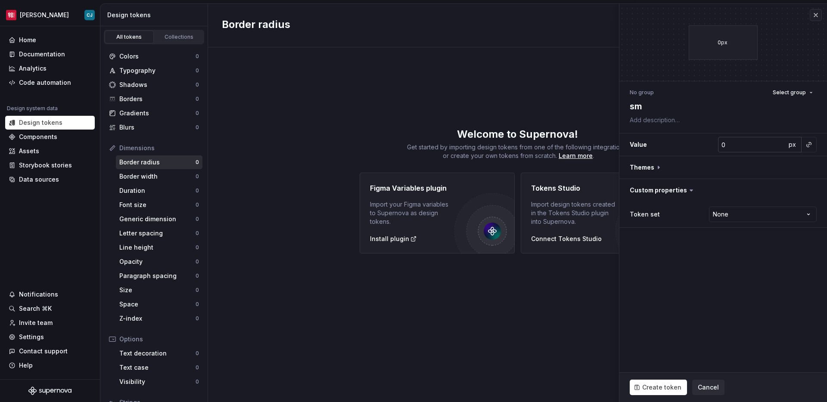
click at [651, 145] on input "0" at bounding box center [752, 145] width 68 height 16
type textarea "*"
type input "4"
click at [651, 167] on button "button" at bounding box center [724, 167] width 208 height 22
click at [651, 192] on div "Dark" at bounding box center [673, 190] width 86 height 9
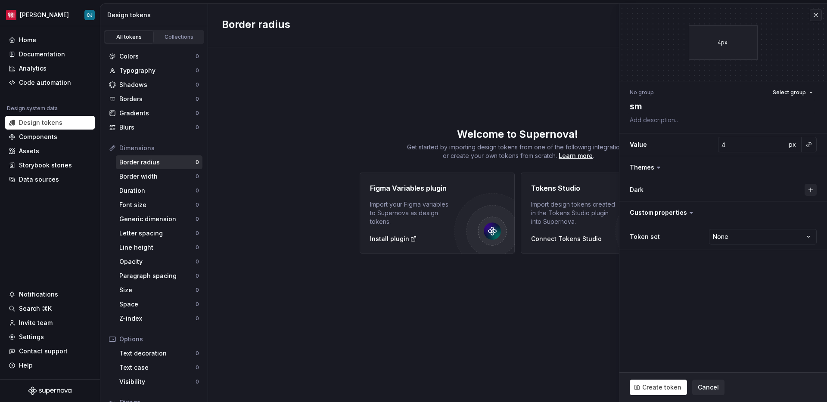
click at [651, 192] on button "button" at bounding box center [811, 190] width 12 height 12
click at [651, 189] on button "button" at bounding box center [717, 190] width 16 height 16
click at [651, 220] on button "button" at bounding box center [724, 213] width 208 height 22
click at [647, 187] on div "Dark" at bounding box center [673, 190] width 86 height 9
click at [651, 215] on button "button" at bounding box center [724, 213] width 208 height 22
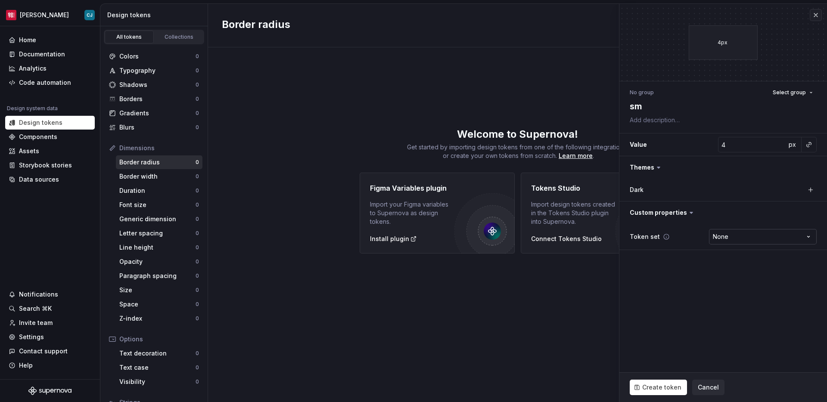
click at [651, 236] on html "Moes CJ Home Documentation Analytics Code automation Design system data Design …" at bounding box center [413, 201] width 827 height 402
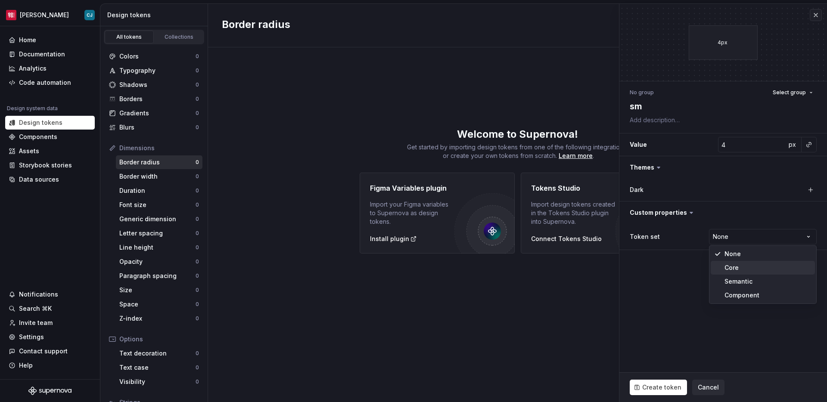
type textarea "*"
select select "**********"
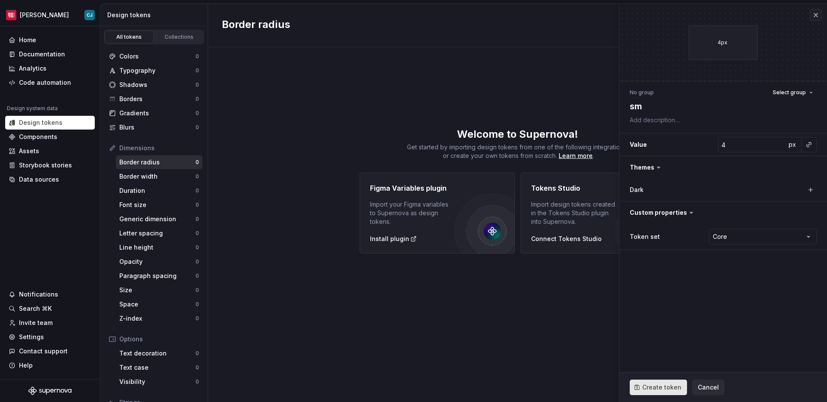
click at [651, 354] on span "Create token" at bounding box center [661, 387] width 39 height 9
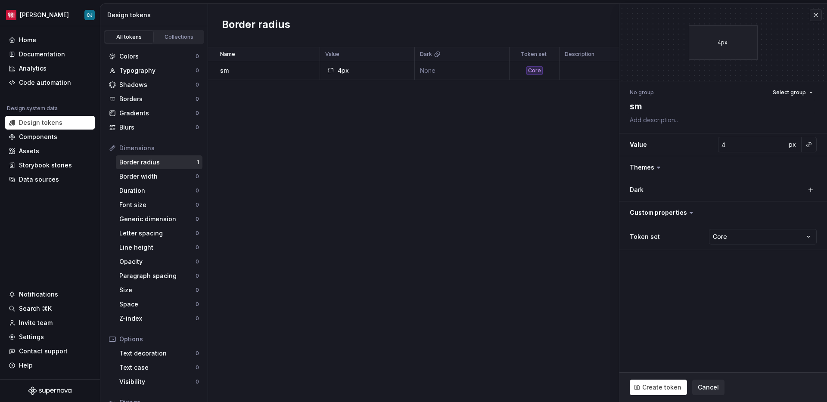
type textarea "*"
type input "0"
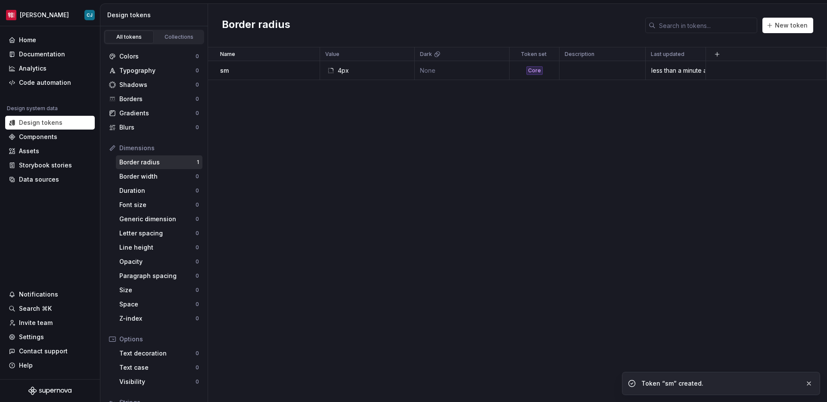
click at [553, 266] on div "Name Value Dark Token set Description Last updated sm 4px None Core less than a…" at bounding box center [517, 224] width 619 height 355
click at [175, 42] on link "Collections" at bounding box center [179, 37] width 49 height 13
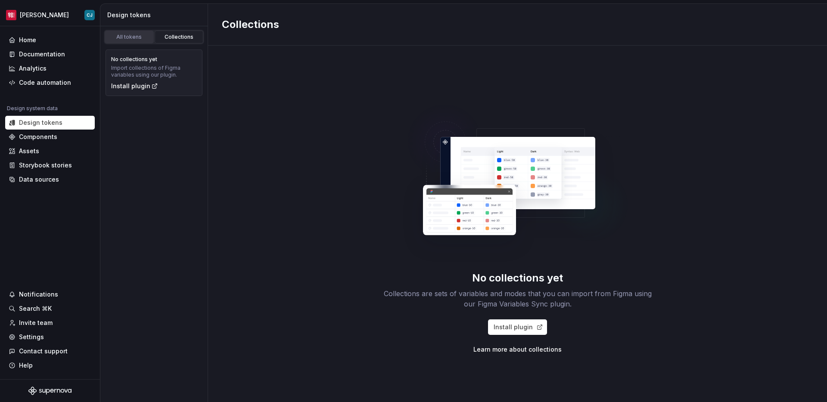
click at [141, 40] on link "All tokens" at bounding box center [129, 37] width 49 height 13
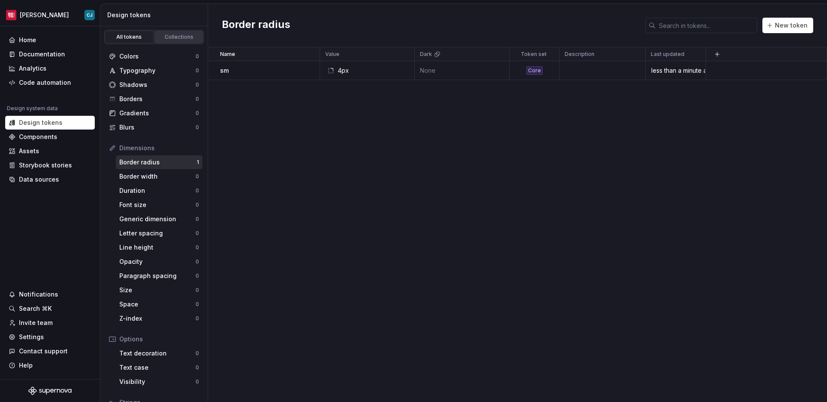
click at [171, 34] on div "Collections" at bounding box center [179, 37] width 43 height 7
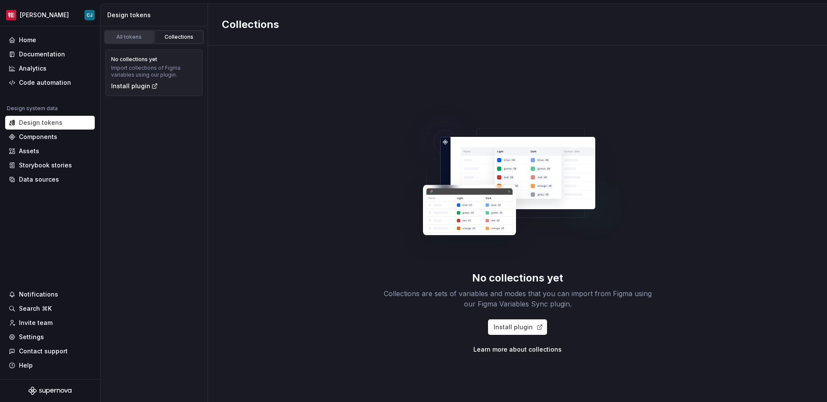
click at [138, 37] on div "All tokens" at bounding box center [129, 37] width 43 height 7
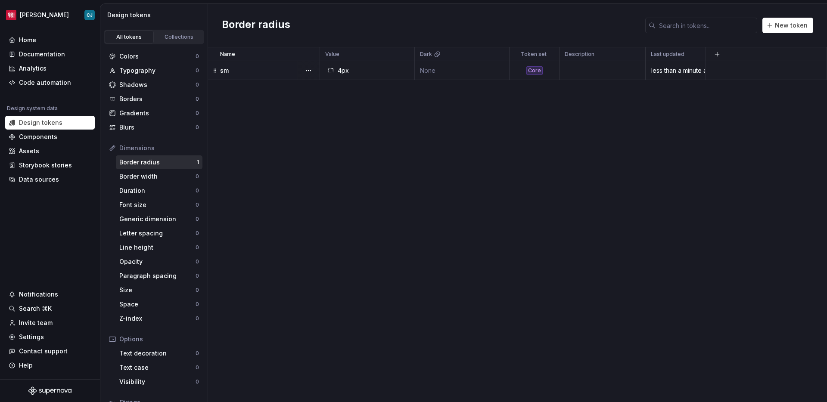
click at [536, 69] on div "Core" at bounding box center [534, 70] width 16 height 9
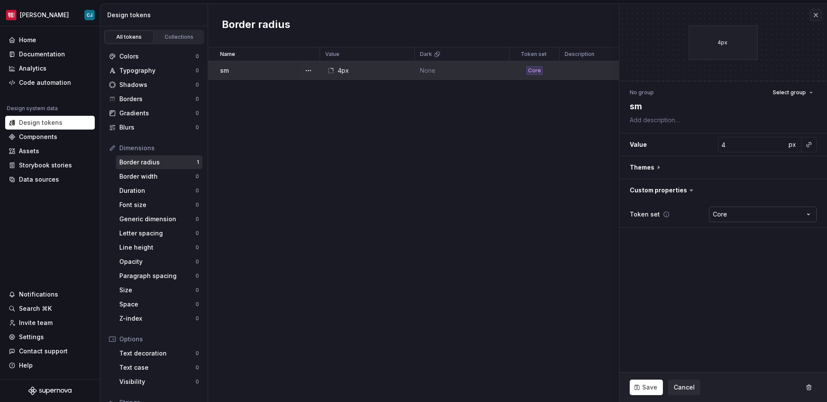
click at [651, 218] on html "Moes CJ Home Documentation Analytics Code automation Design system data Design …" at bounding box center [413, 201] width 827 height 402
click at [651, 233] on html "Moes CJ Home Documentation Analytics Code automation Design system data Design …" at bounding box center [413, 201] width 827 height 402
click at [651, 214] on icon at bounding box center [666, 214] width 7 height 7
click at [651, 216] on icon at bounding box center [666, 214] width 7 height 7
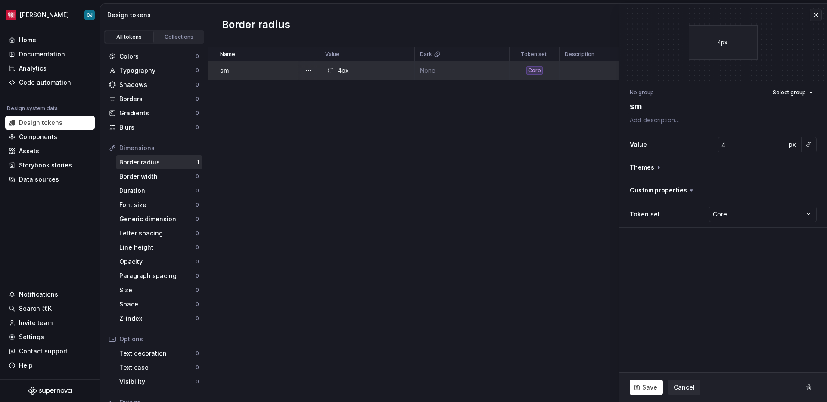
click at [550, 216] on div "Name Value Dark Token set Description Last updated sm 4px None Core less than a…" at bounding box center [517, 224] width 619 height 355
click at [651, 23] on div "4px" at bounding box center [724, 42] width 208 height 77
click at [651, 17] on button "button" at bounding box center [816, 15] width 12 height 12
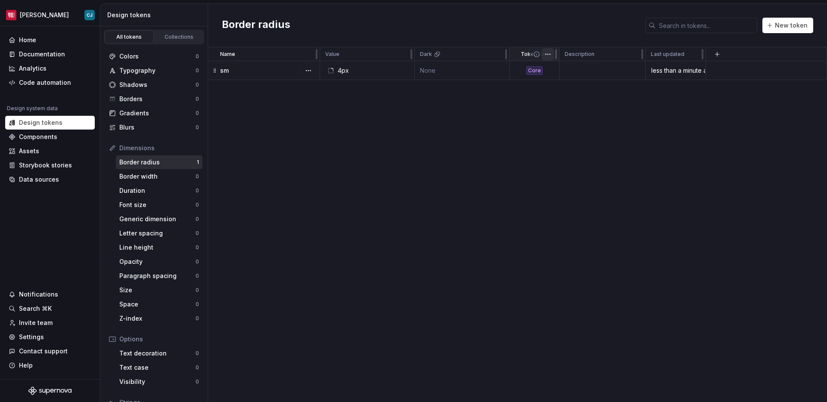
click at [550, 55] on html "Moes CJ Home Documentation Analytics Code automation Design system data Design …" at bounding box center [413, 201] width 827 height 402
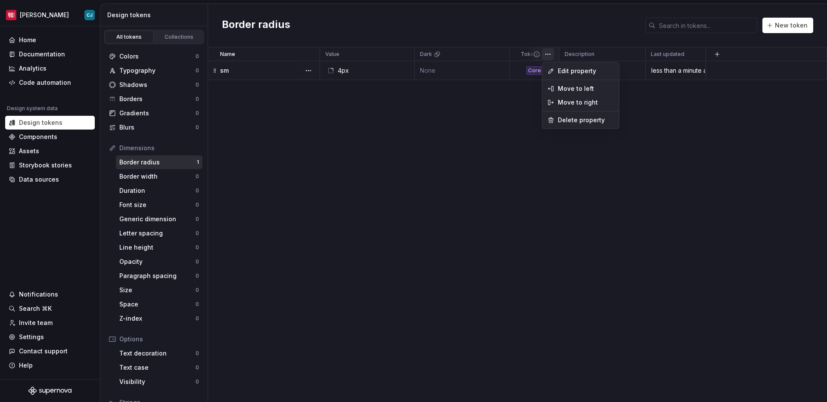
click at [507, 121] on html "Moes CJ Home Documentation Analytics Code automation Design system data Design …" at bounding box center [413, 201] width 827 height 402
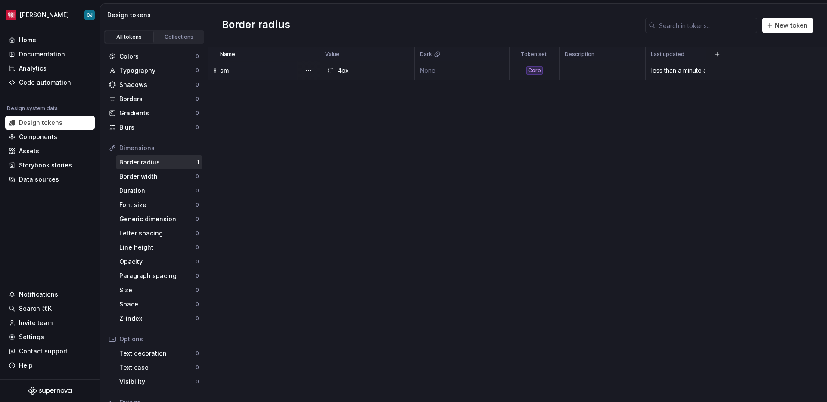
click at [541, 68] on div "Core" at bounding box center [534, 70] width 16 height 9
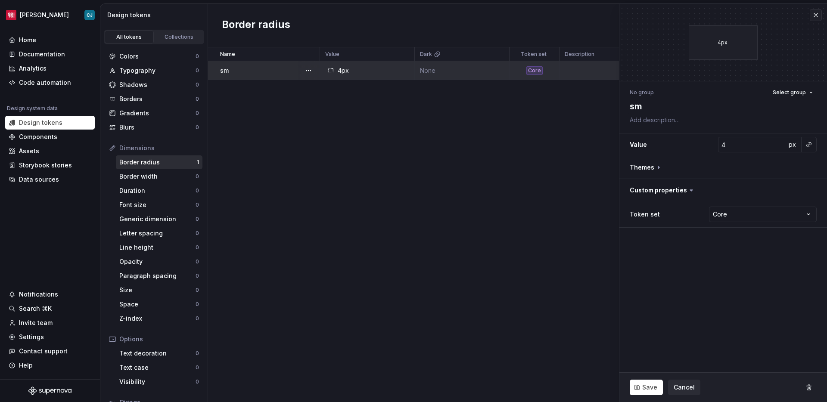
click at [541, 68] on div "Core" at bounding box center [534, 70] width 16 height 9
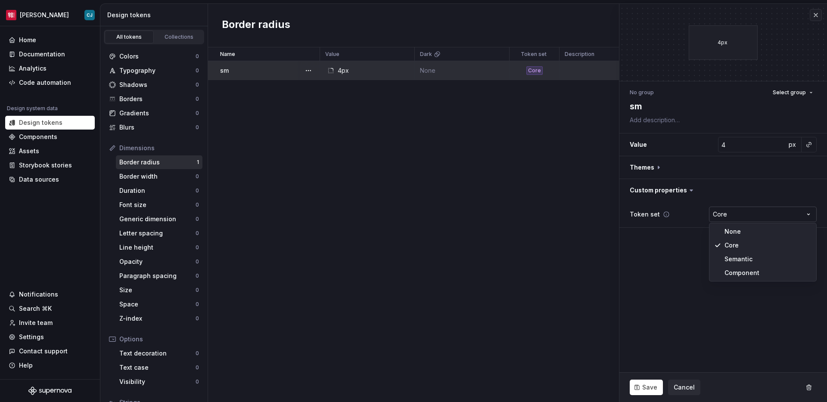
click at [651, 217] on html "Moes CJ Home Documentation Analytics Code automation Design system data Design …" at bounding box center [413, 201] width 827 height 402
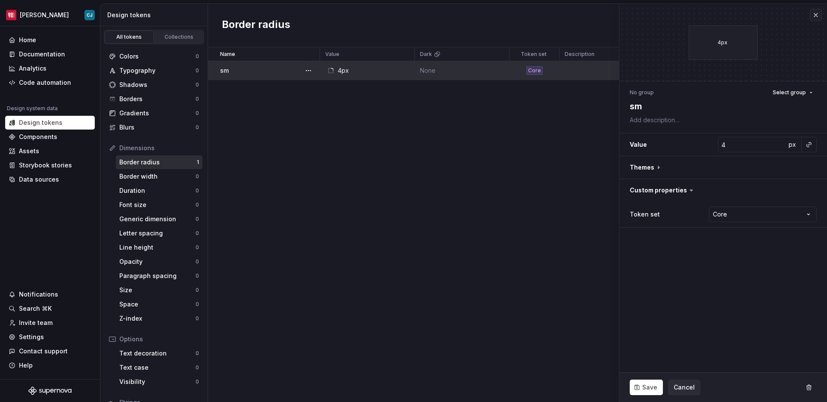
click at [491, 223] on html "Moes CJ Home Documentation Analytics Code automation Design system data Design …" at bounding box center [413, 201] width 827 height 402
click at [491, 223] on div "Name Value Dark Token set Description Last updated sm 4px None Core 1 minute ago" at bounding box center [517, 224] width 619 height 355
click at [56, 178] on div "Data sources" at bounding box center [39, 179] width 40 height 9
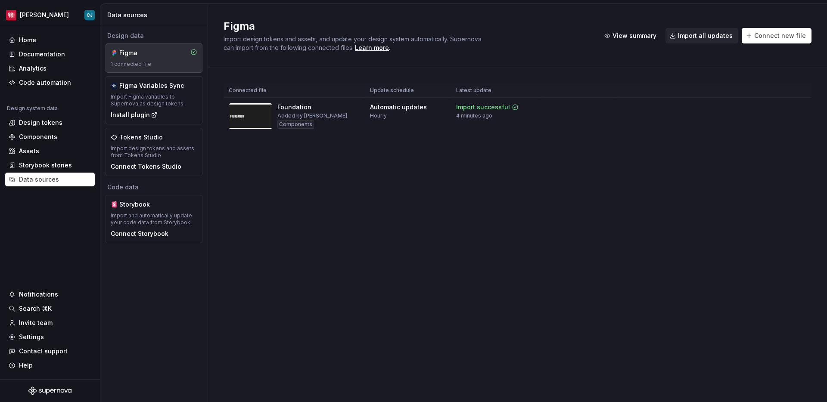
click at [251, 154] on div "Connected file Update schedule Latest update Foundation Added by Casey Jardin C…" at bounding box center [518, 118] width 588 height 100
click at [177, 51] on div "Figma" at bounding box center [154, 53] width 87 height 9
click at [63, 162] on div "Storybook stories" at bounding box center [45, 165] width 53 height 9
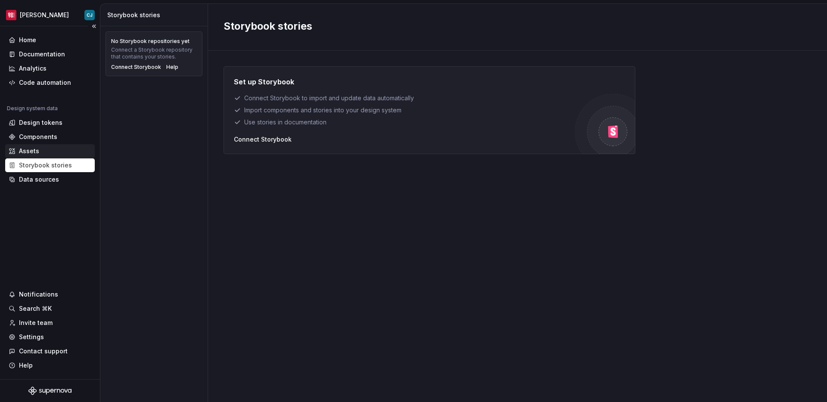
click at [54, 147] on div "Assets" at bounding box center [50, 151] width 83 height 9
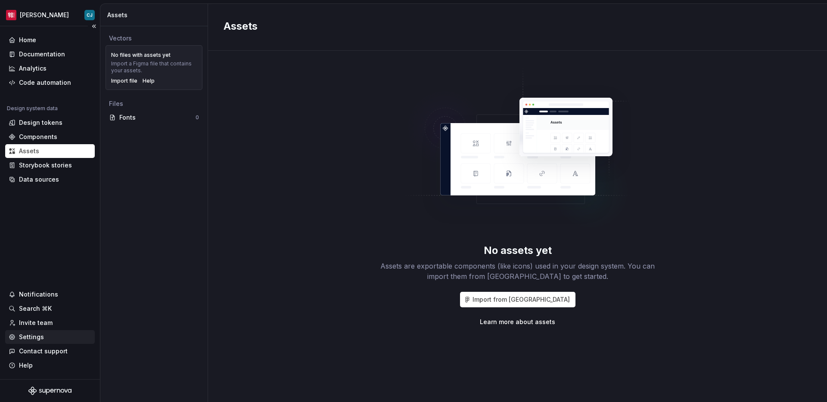
click at [47, 339] on div "Settings" at bounding box center [50, 337] width 83 height 9
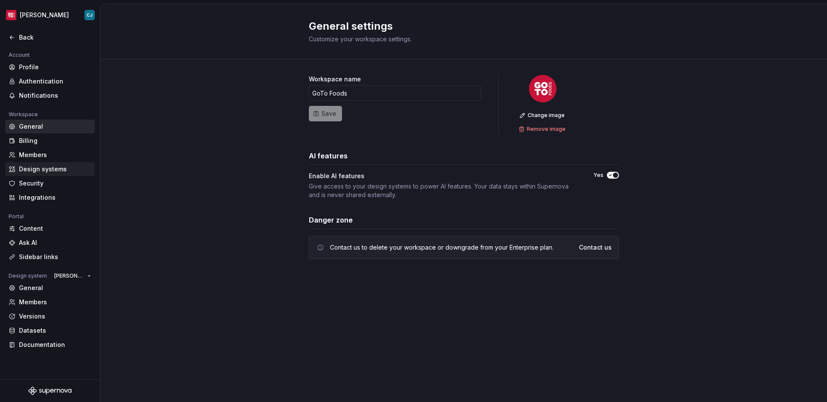
click at [51, 173] on div "Design systems" at bounding box center [55, 169] width 72 height 9
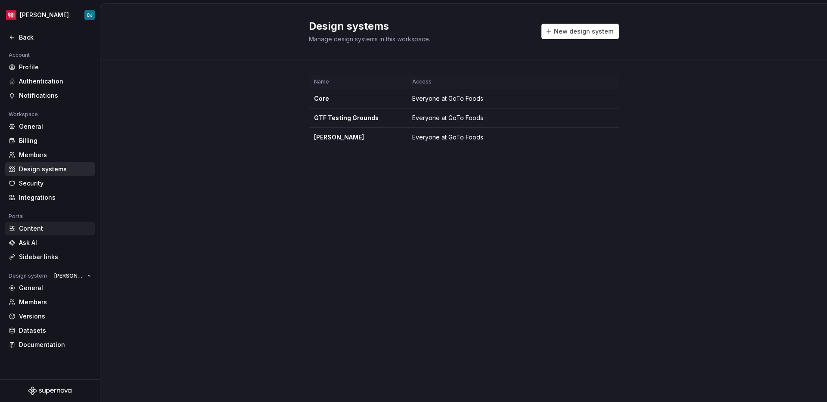
click at [45, 226] on div "Content" at bounding box center [55, 228] width 72 height 9
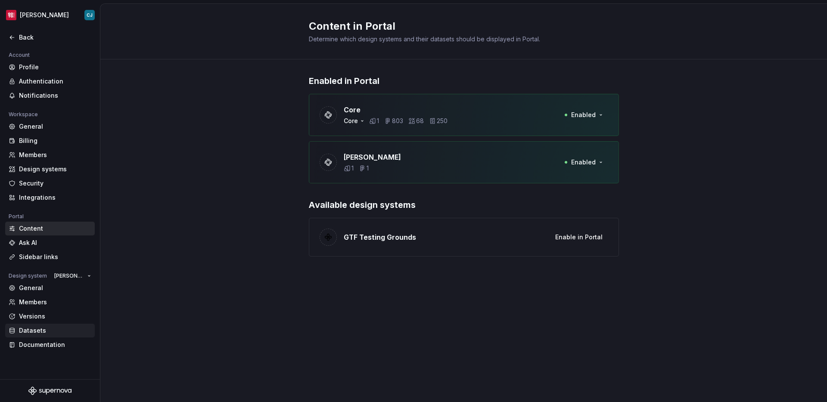
click at [63, 332] on div "Datasets" at bounding box center [55, 331] width 72 height 9
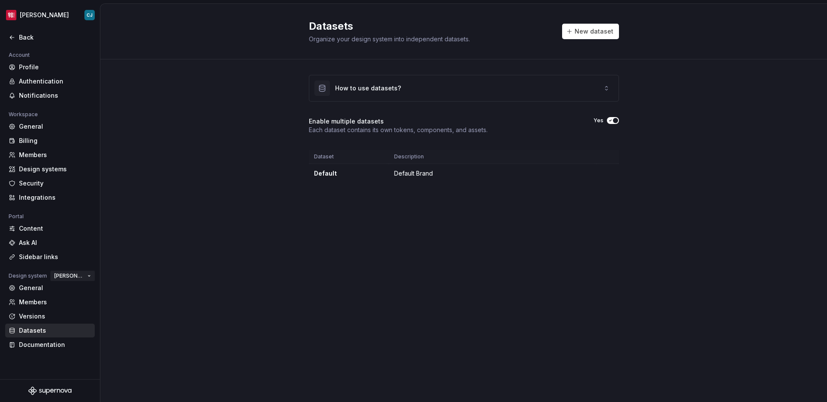
click at [82, 278] on span "[PERSON_NAME]" at bounding box center [69, 276] width 30 height 7
click at [87, 288] on div "Core" at bounding box center [88, 291] width 14 height 9
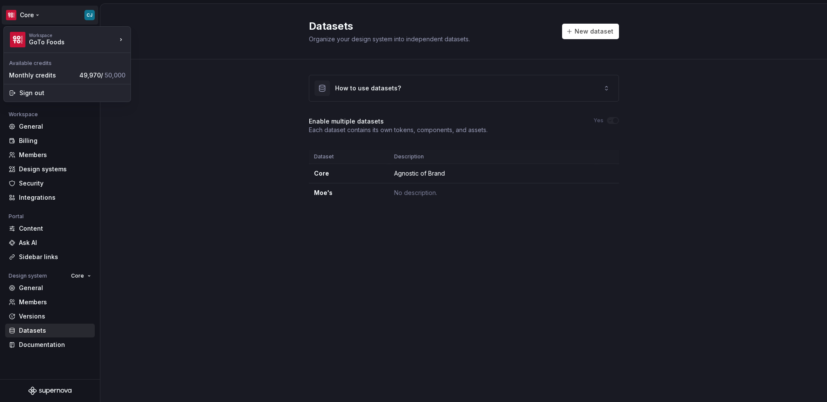
click at [30, 16] on html "Core CJ Back Account Profile Authentication Notifications Workspace General Bil…" at bounding box center [413, 201] width 827 height 402
click at [62, 19] on html "Core CJ Back Account Profile Authentication Notifications Workspace General Bil…" at bounding box center [413, 201] width 827 height 402
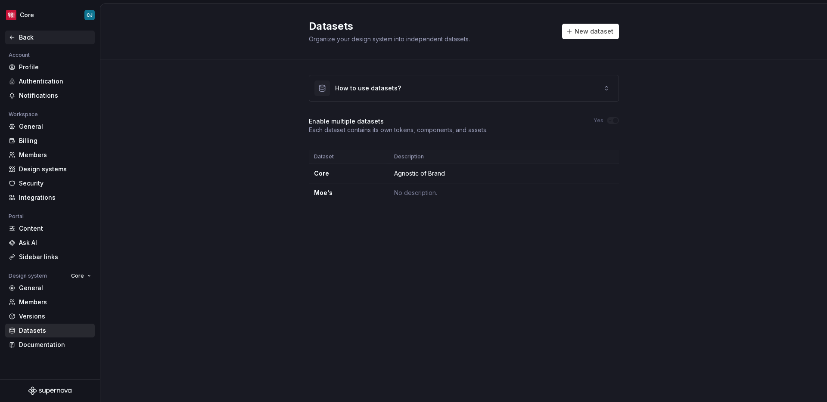
click at [20, 36] on div "Back" at bounding box center [55, 37] width 72 height 9
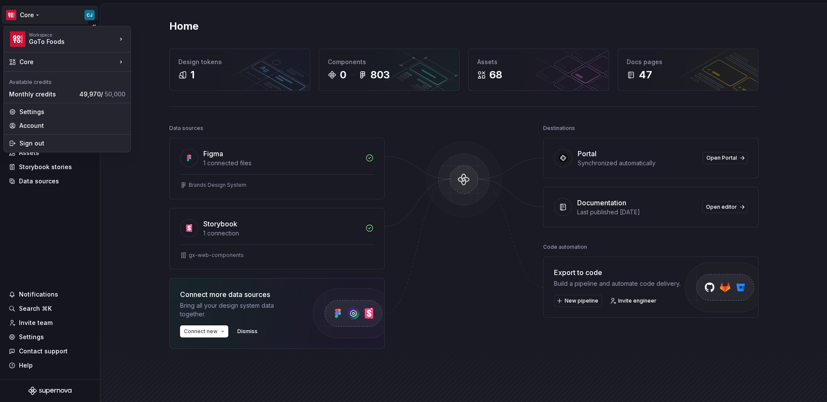
click at [36, 16] on html "Core CJ Home Documentation Analytics Code automation Dataset Core Design tokens…" at bounding box center [413, 201] width 827 height 402
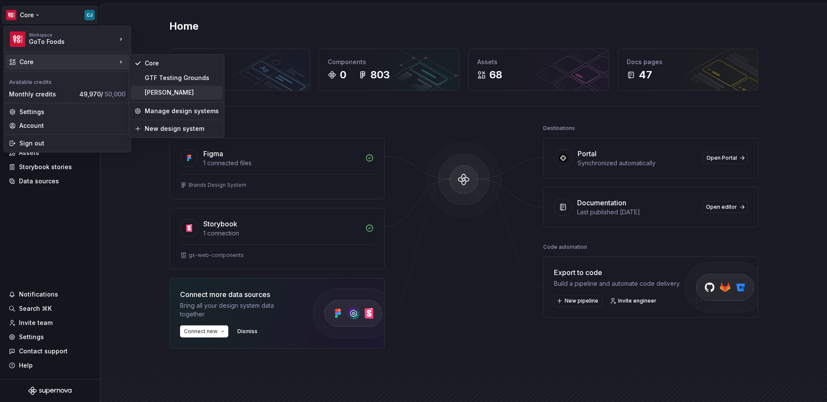
click at [164, 95] on div "[PERSON_NAME]" at bounding box center [182, 92] width 74 height 9
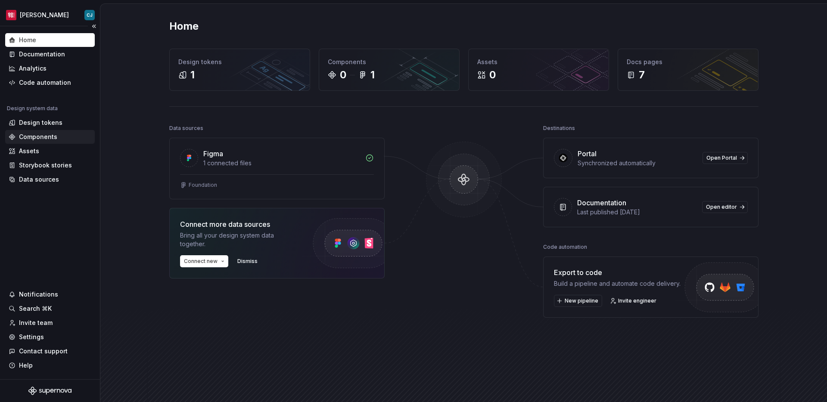
click at [56, 134] on div "Components" at bounding box center [50, 137] width 83 height 9
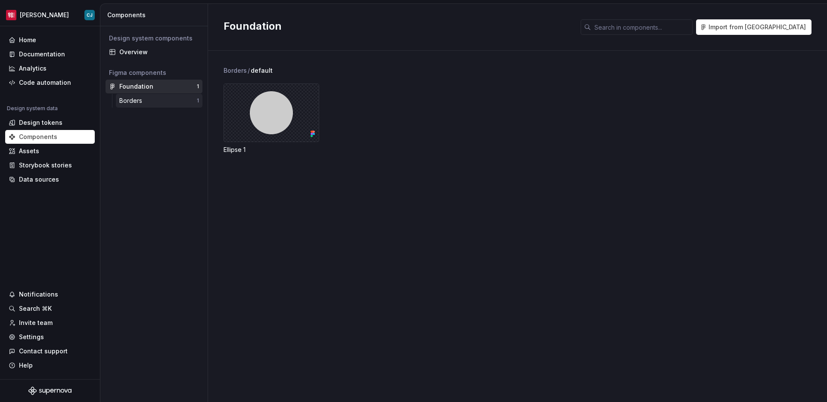
click at [141, 94] on div "Borders 1" at bounding box center [159, 101] width 87 height 14
click at [141, 100] on div "Borders" at bounding box center [132, 101] width 26 height 9
click at [147, 86] on div "Foundation" at bounding box center [136, 86] width 34 height 9
click at [152, 100] on div "Borders" at bounding box center [158, 101] width 78 height 9
click at [137, 87] on div "Foundation" at bounding box center [136, 86] width 34 height 9
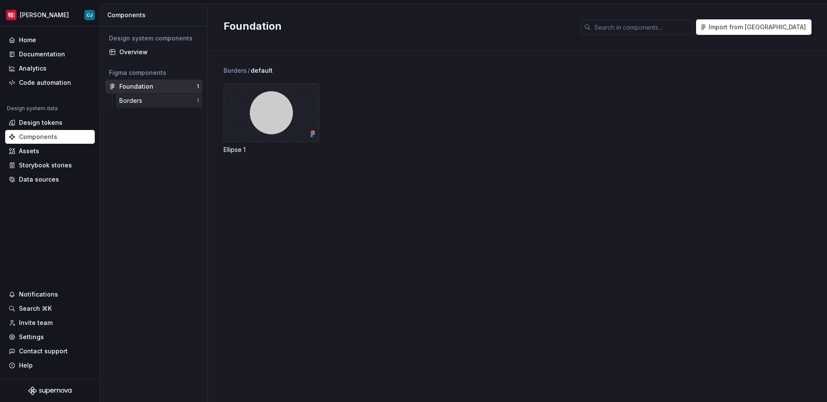
click at [166, 100] on div "Borders" at bounding box center [158, 101] width 78 height 9
click at [169, 57] on div "Overview" at bounding box center [154, 52] width 97 height 14
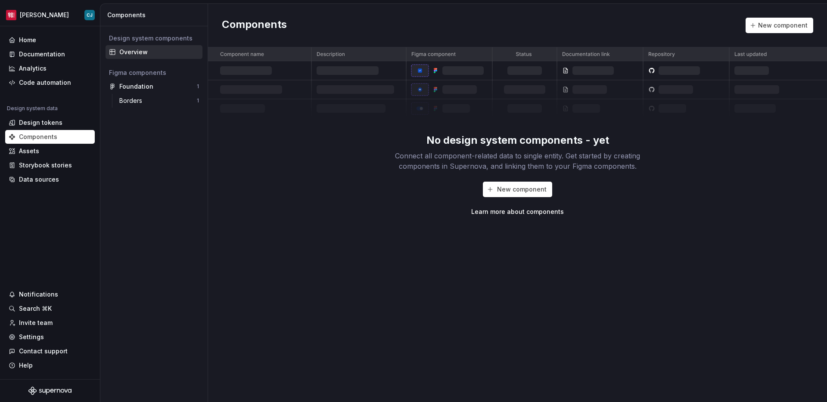
click at [556, 189] on div "New component Learn more about components" at bounding box center [518, 199] width 276 height 34
click at [540, 190] on span "New component" at bounding box center [522, 189] width 50 height 9
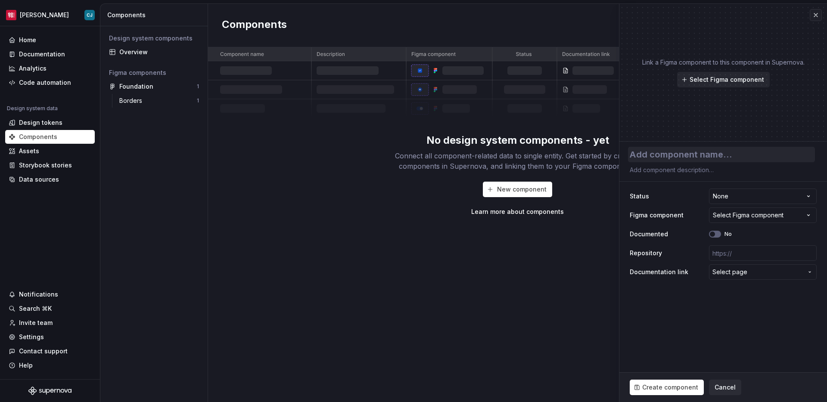
click at [651, 152] on textarea at bounding box center [721, 155] width 187 height 16
type textarea "*"
type textarea "b"
type textarea "*"
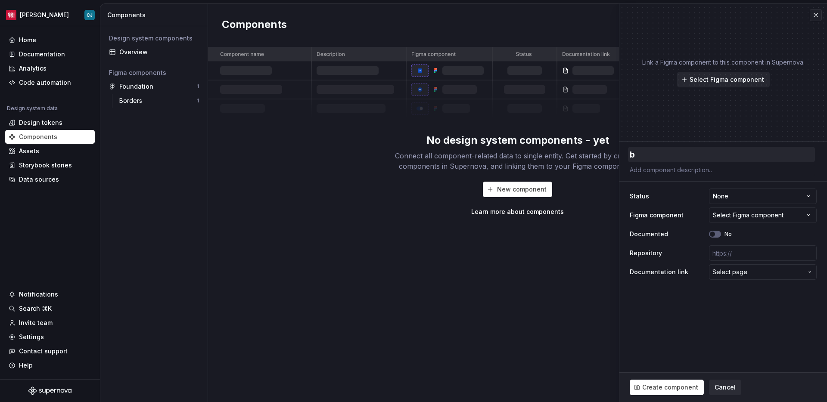
type textarea "bo"
type textarea "*"
type textarea "bor"
type textarea "*"
type textarea "bord"
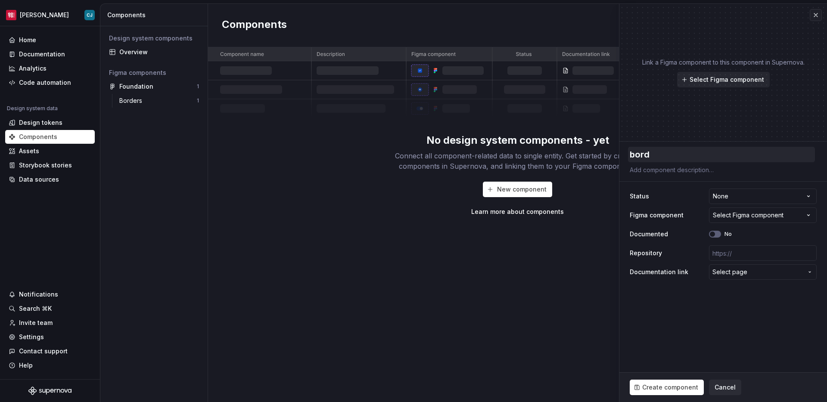
type textarea "*"
type textarea "borde"
type textarea "*"
type textarea "bordee"
type textarea "*"
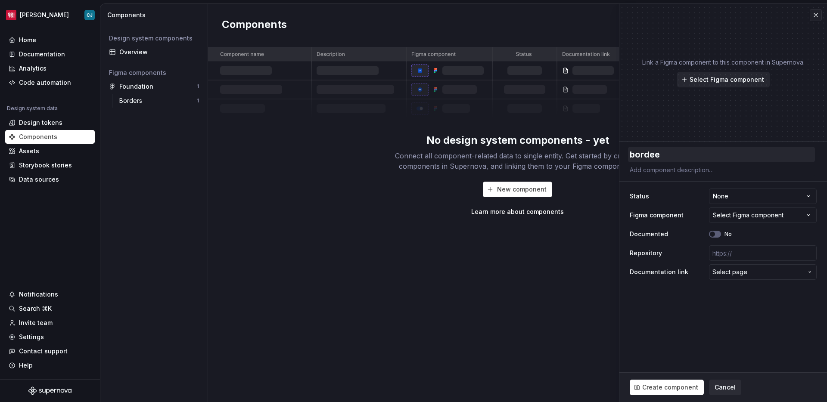
type textarea "bordee="
type textarea "*"
type textarea "bordee=="
type textarea "*"
type textarea "bordee==="
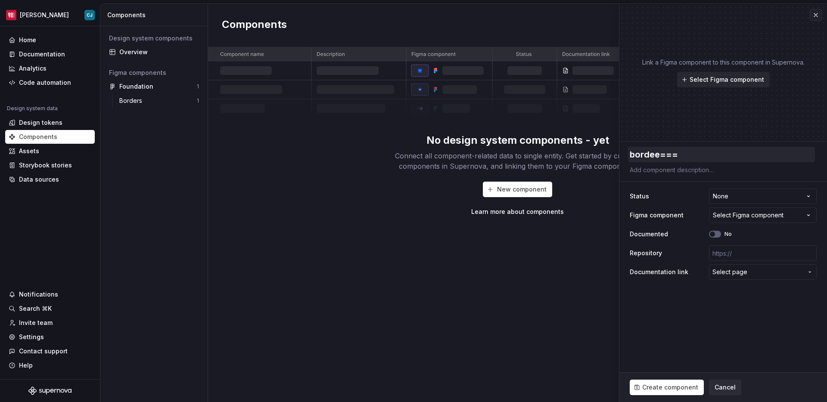
type textarea "*"
type textarea "bordee=="
type textarea "*"
type textarea "bordee="
type textarea "*"
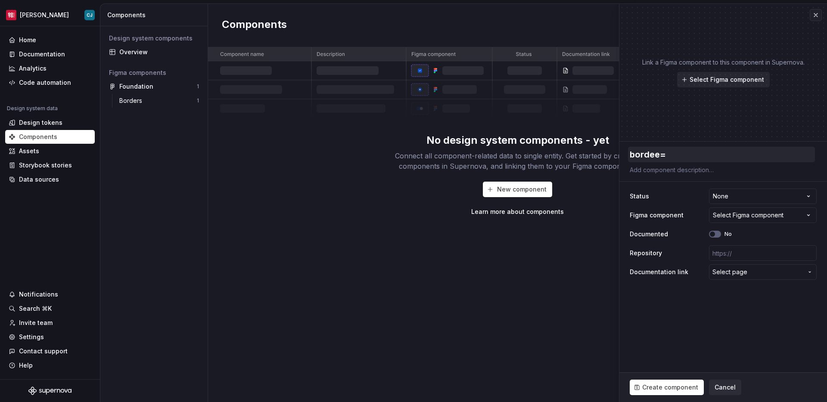
type textarea "bordee"
type textarea "*"
type textarea "borde"
type textarea "*"
type textarea "border"
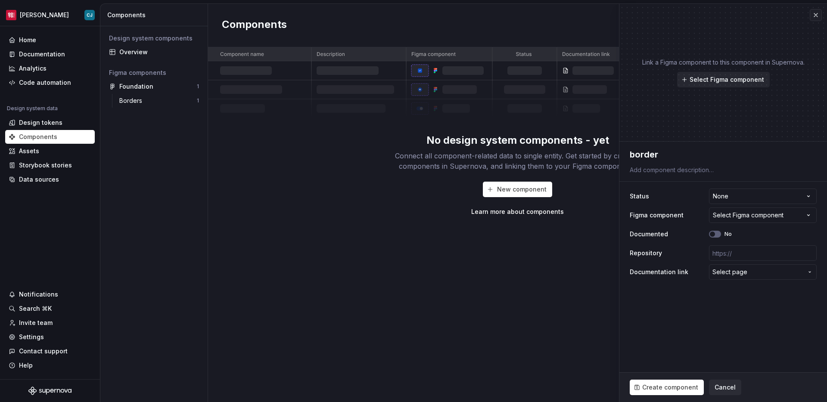
click at [651, 69] on div "Link a Figma component to this component in Supernova. Select Figma component" at bounding box center [723, 72] width 162 height 29
click at [651, 82] on span "Select Figma component" at bounding box center [727, 79] width 75 height 9
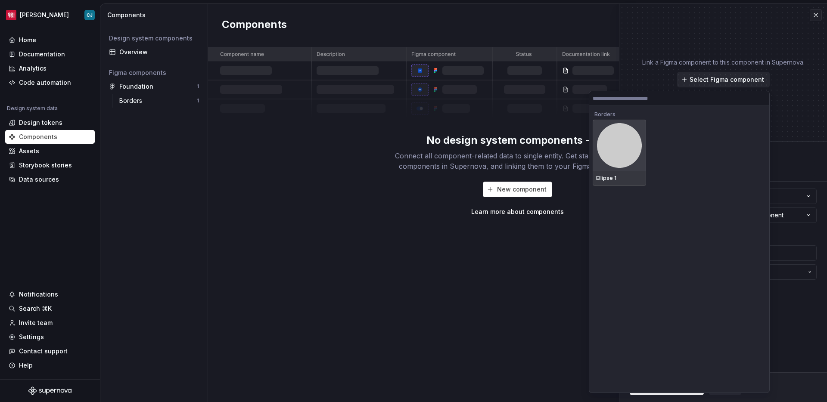
click at [642, 171] on div at bounding box center [619, 146] width 53 height 52
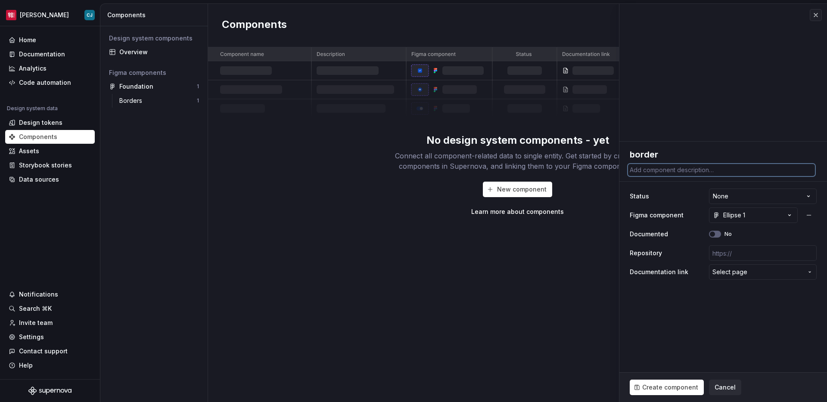
click at [651, 170] on textarea at bounding box center [721, 170] width 187 height 12
type textarea "*"
type textarea "t"
type textarea "*"
type textarea "te"
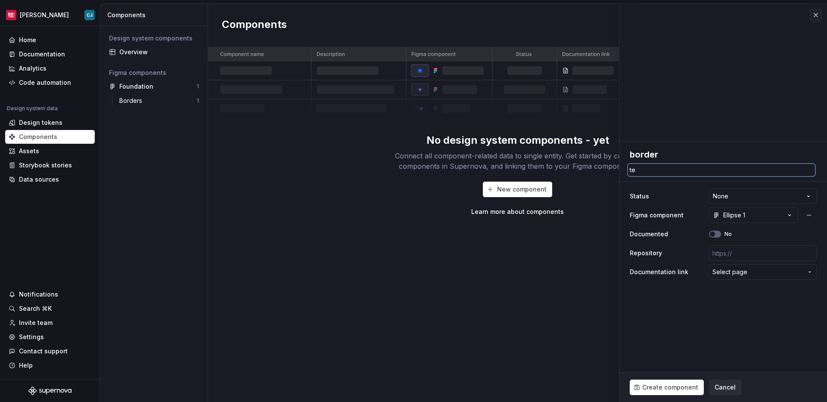
type textarea "*"
type textarea "tes"
type textarea "*"
type textarea "test"
click at [651, 198] on html "**********" at bounding box center [413, 201] width 827 height 402
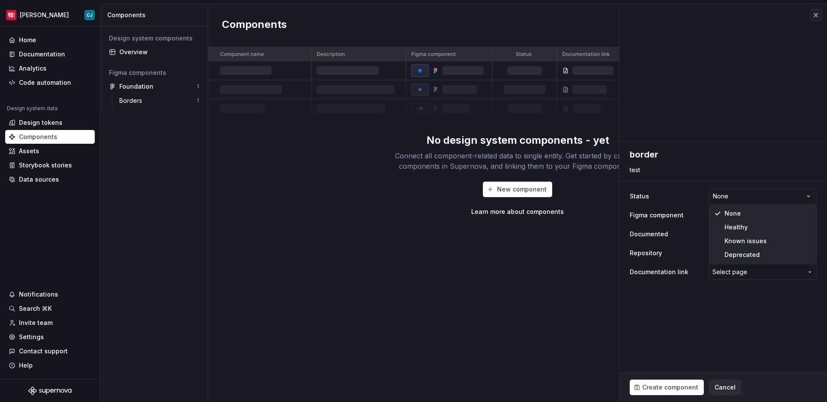
select select "**********"
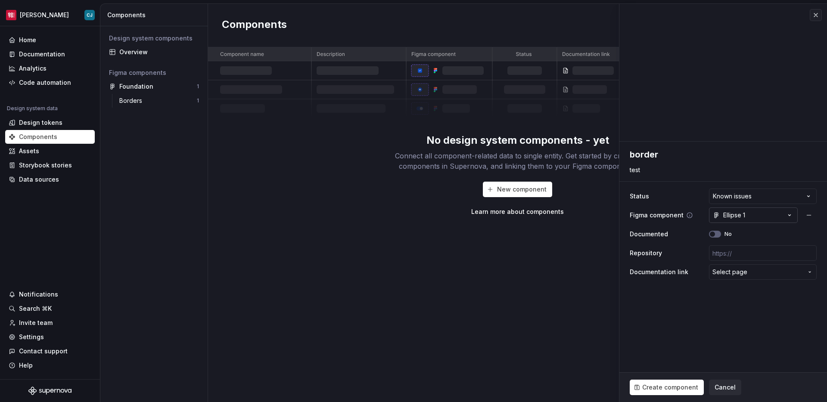
click at [651, 214] on div "Ellipse 1" at bounding box center [729, 215] width 32 height 9
click at [651, 214] on html "**********" at bounding box center [413, 201] width 827 height 402
drag, startPoint x: 716, startPoint y: 233, endPoint x: 744, endPoint y: 237, distance: 28.4
click at [651, 237] on div "No" at bounding box center [763, 234] width 108 height 7
click at [651, 272] on span "Select page" at bounding box center [730, 272] width 35 height 9
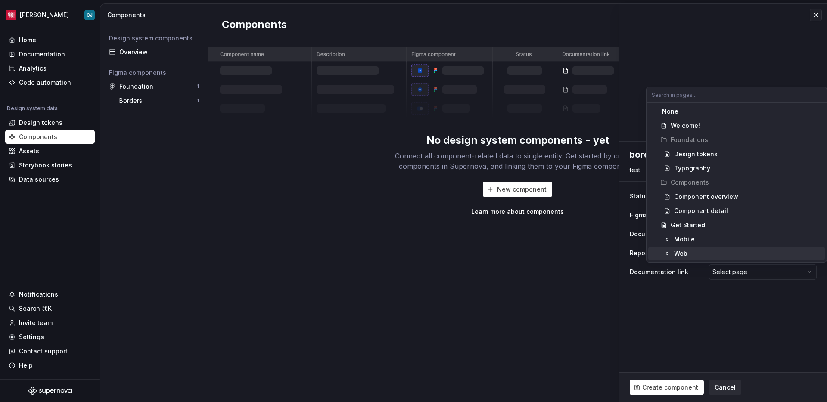
click at [651, 311] on html "**********" at bounding box center [413, 201] width 827 height 402
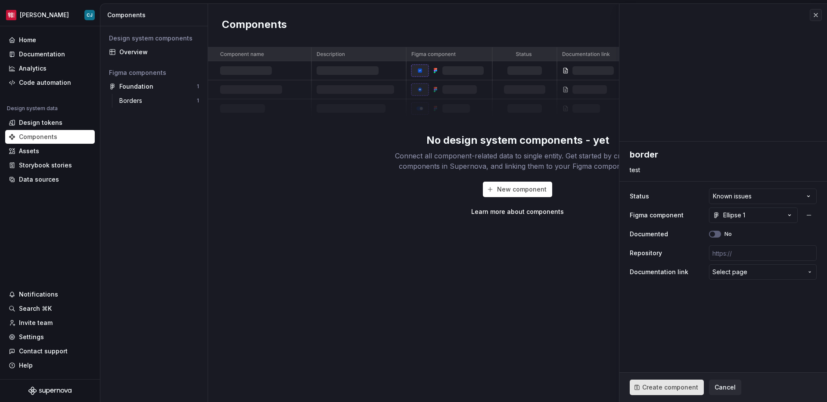
click at [651, 354] on span "Create component" at bounding box center [670, 387] width 56 height 9
type textarea "*"
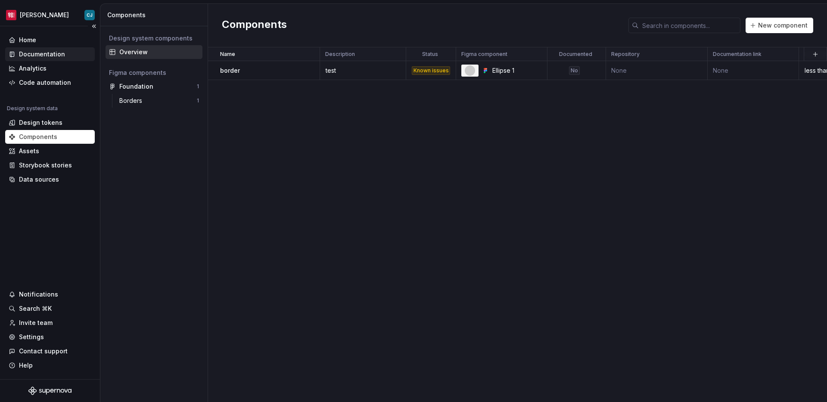
click at [40, 55] on div "Documentation" at bounding box center [42, 54] width 46 height 9
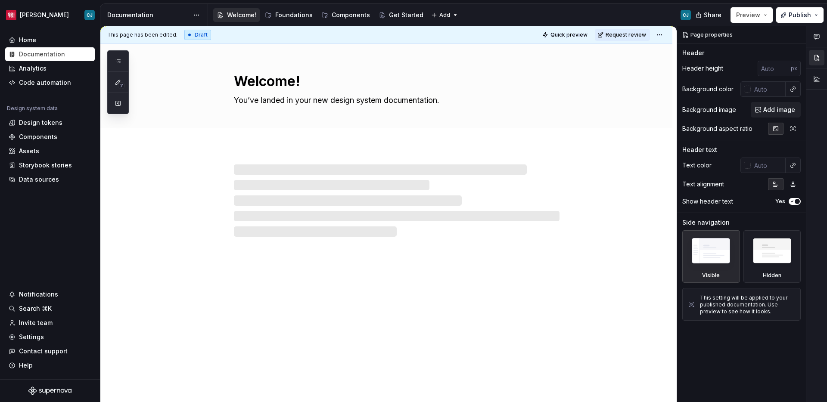
type textarea "*"
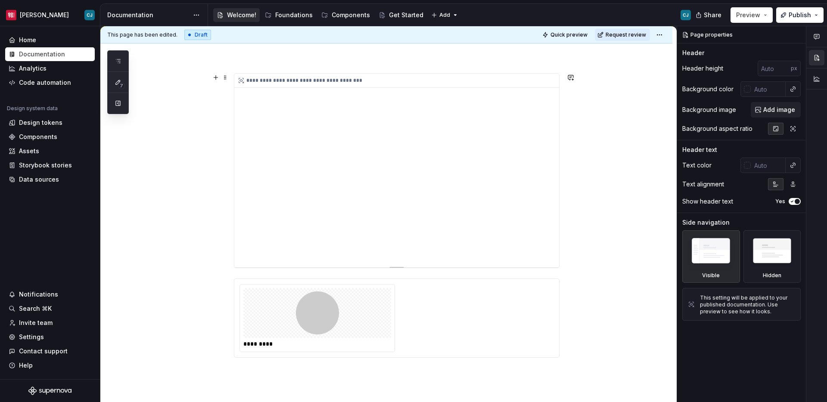
scroll to position [181, 0]
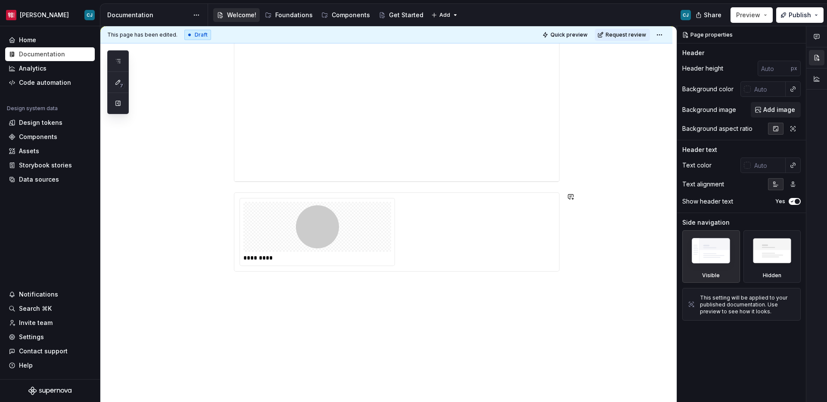
click at [389, 331] on div "**********" at bounding box center [386, 184] width 572 height 436
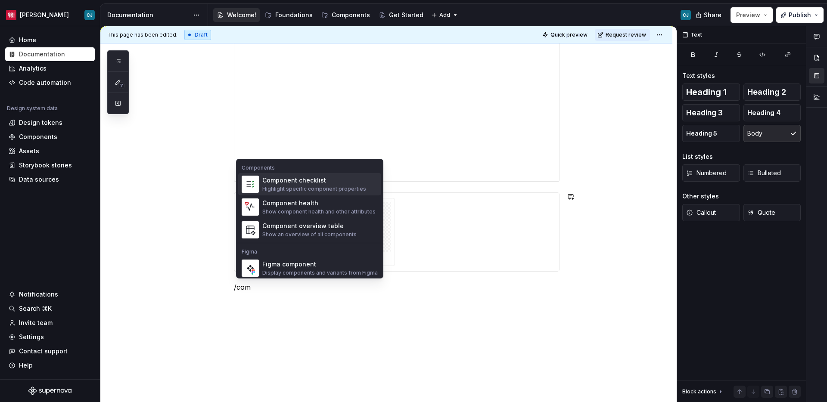
click at [338, 189] on div "Highlight specific component properties" at bounding box center [314, 189] width 104 height 7
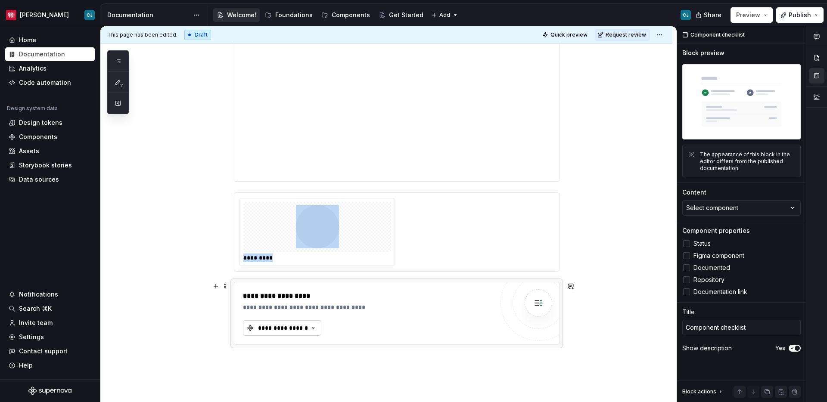
click at [304, 328] on div "**********" at bounding box center [283, 328] width 52 height 9
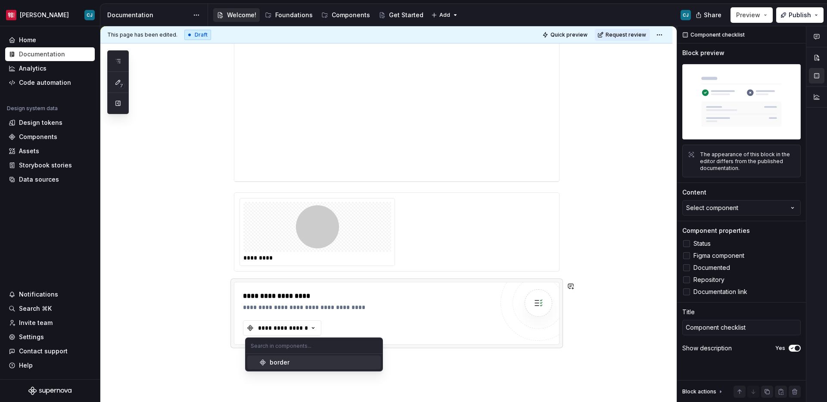
click at [299, 354] on div "border" at bounding box center [324, 362] width 108 height 9
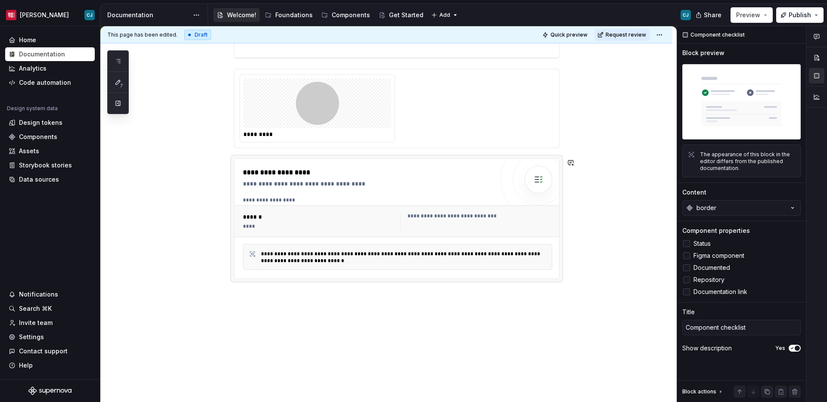
scroll to position [306, 0]
click at [217, 165] on button "button" at bounding box center [216, 161] width 12 height 12
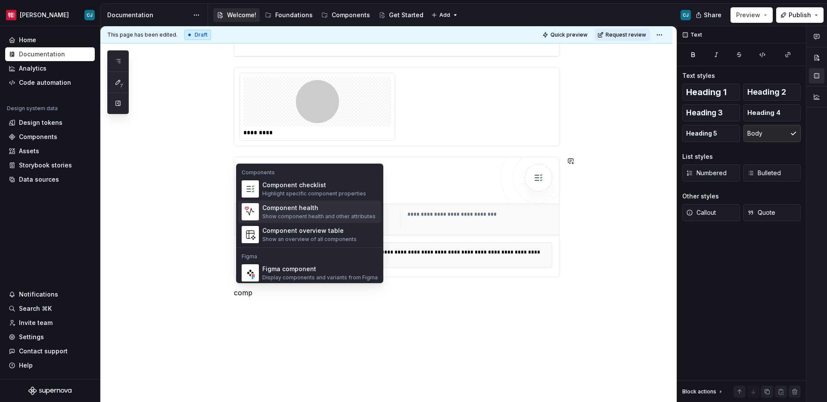
click at [297, 209] on div "Component health" at bounding box center [318, 208] width 113 height 9
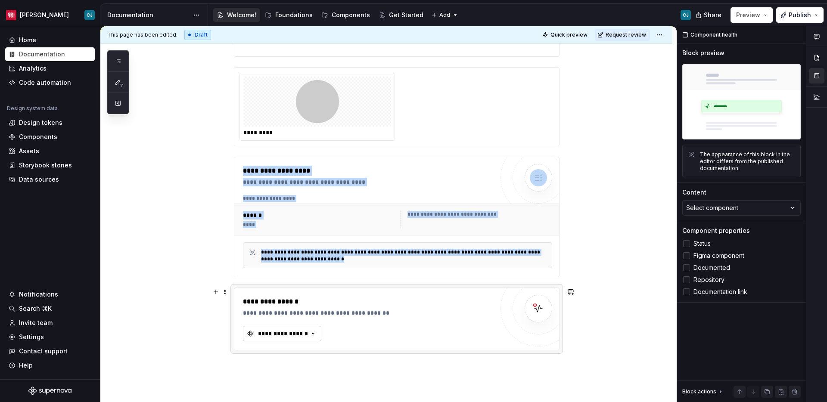
click at [281, 340] on button "**********" at bounding box center [282, 334] width 78 height 16
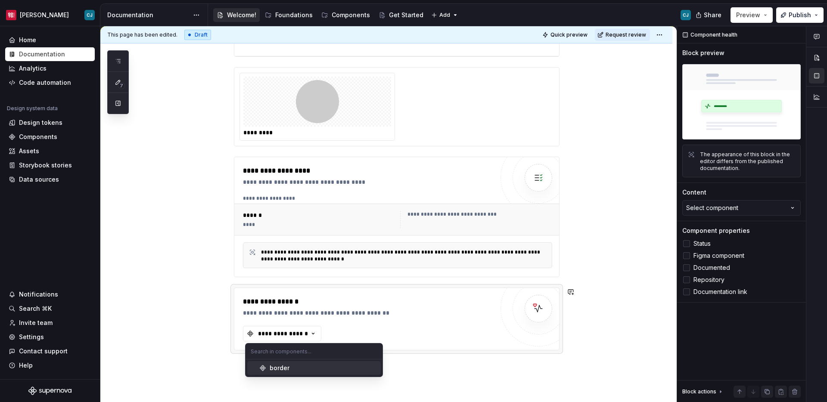
click at [288, 354] on div "border" at bounding box center [280, 368] width 20 height 9
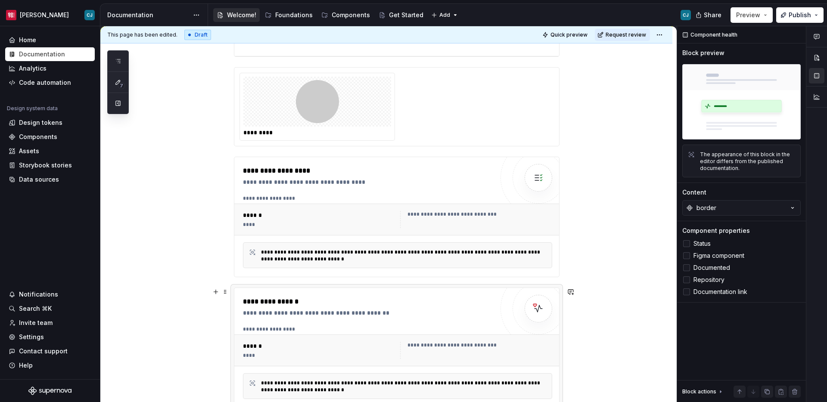
click at [473, 306] on div "**********" at bounding box center [368, 302] width 251 height 10
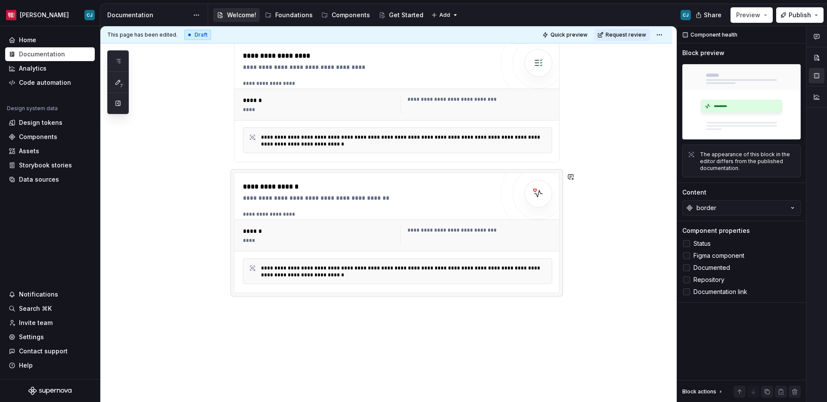
scroll to position [422, 0]
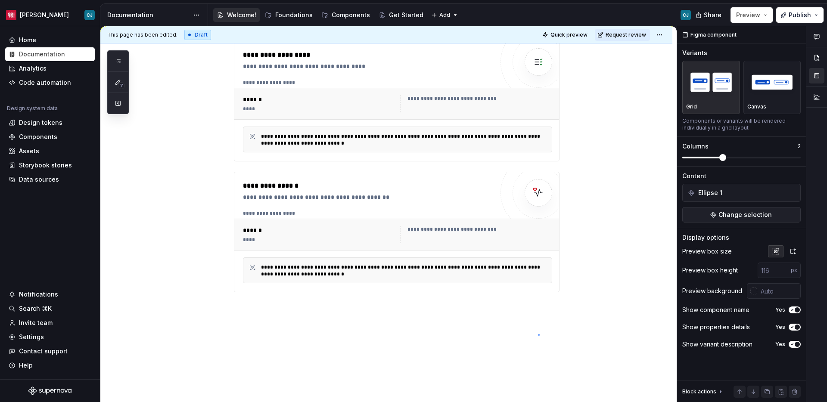
click at [538, 335] on div "**********" at bounding box center [388, 214] width 576 height 377
click at [215, 176] on button "button" at bounding box center [216, 176] width 12 height 12
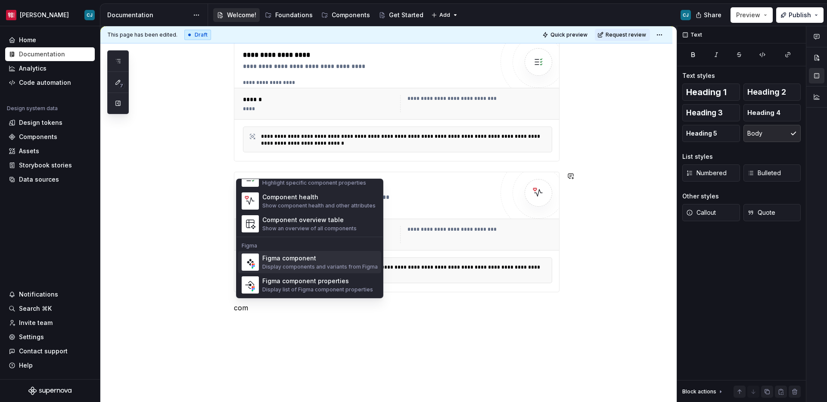
scroll to position [0, 0]
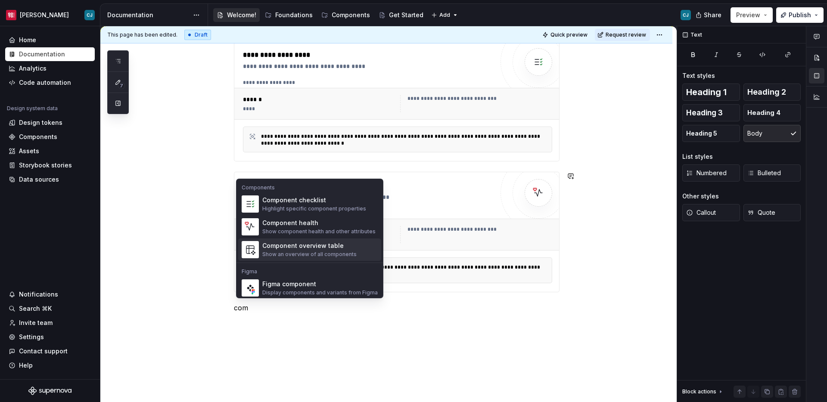
click at [328, 254] on div "Show an overview of all components" at bounding box center [309, 254] width 94 height 7
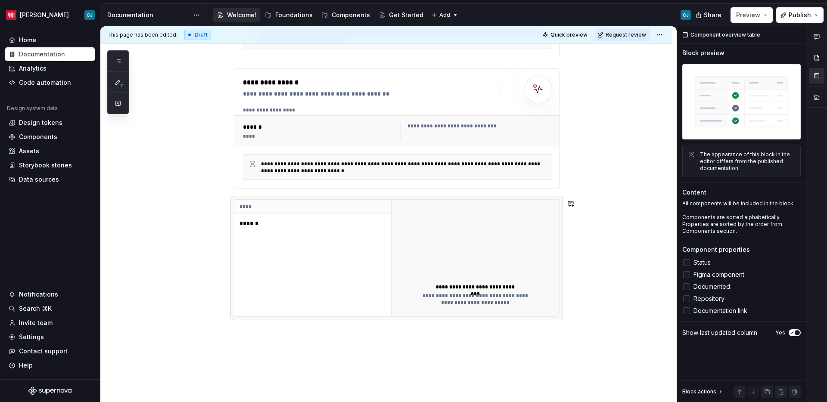
scroll to position [540, 0]
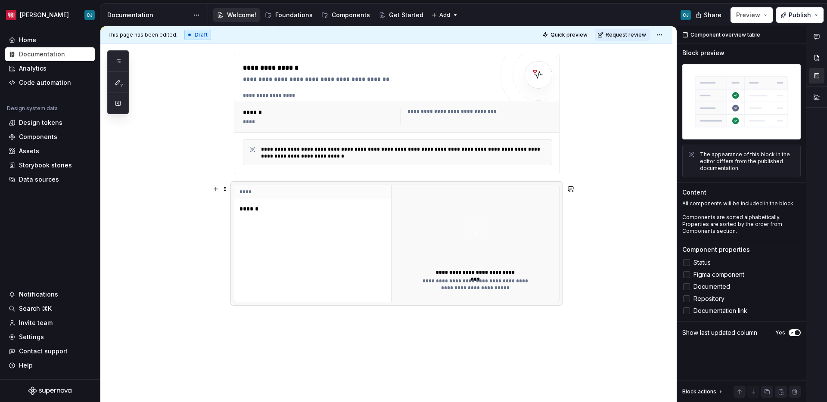
click at [255, 215] on td "******" at bounding box center [312, 208] width 157 height 19
click at [254, 211] on p "******" at bounding box center [294, 209] width 108 height 9
click at [651, 22] on button "Preview" at bounding box center [752, 15] width 42 height 16
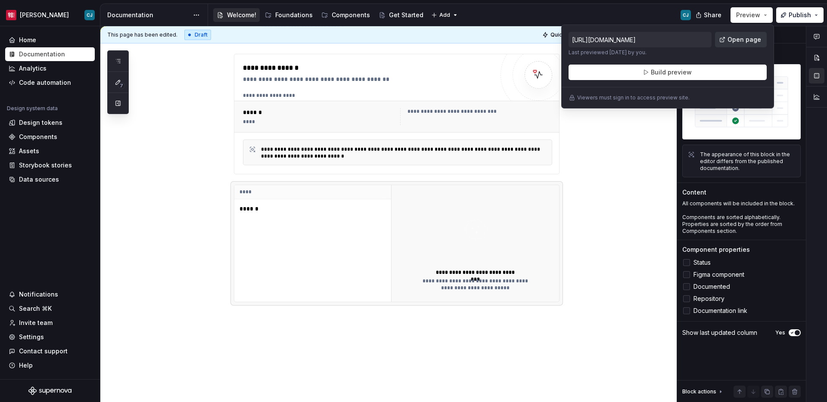
click at [651, 42] on span "Open page" at bounding box center [745, 39] width 34 height 9
click at [651, 71] on button "Build preview" at bounding box center [668, 73] width 198 height 16
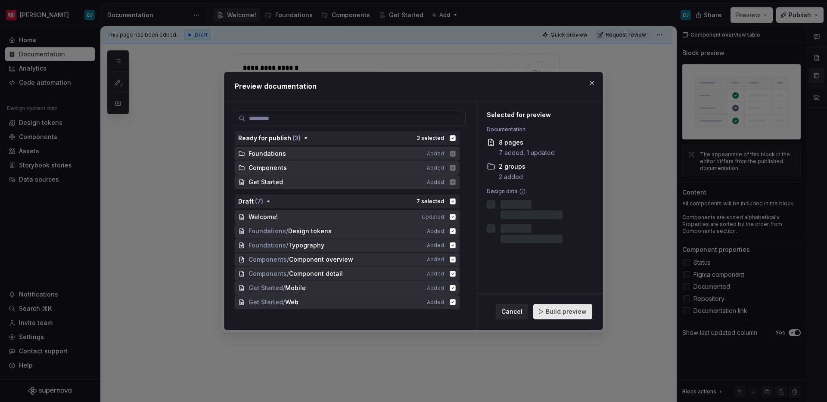
click at [584, 314] on span "Build preview" at bounding box center [566, 312] width 41 height 9
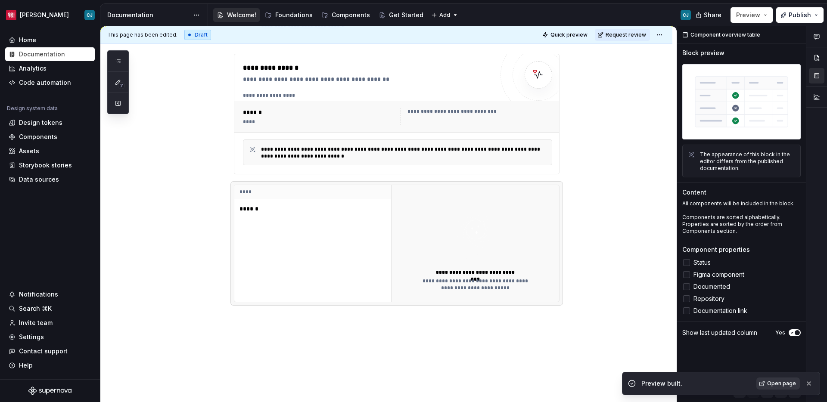
click at [651, 354] on span "Open page" at bounding box center [781, 383] width 29 height 7
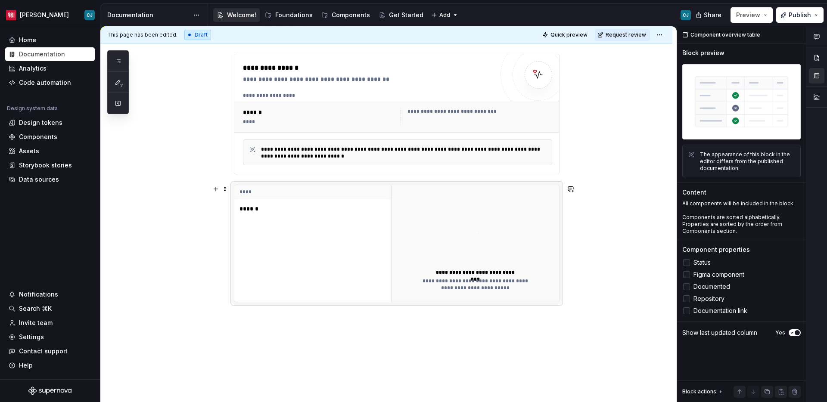
click at [262, 210] on p "******" at bounding box center [294, 209] width 108 height 9
click at [483, 247] on img at bounding box center [476, 230] width 112 height 69
click at [248, 209] on p "******" at bounding box center [294, 209] width 108 height 9
click at [501, 227] on img at bounding box center [476, 230] width 112 height 69
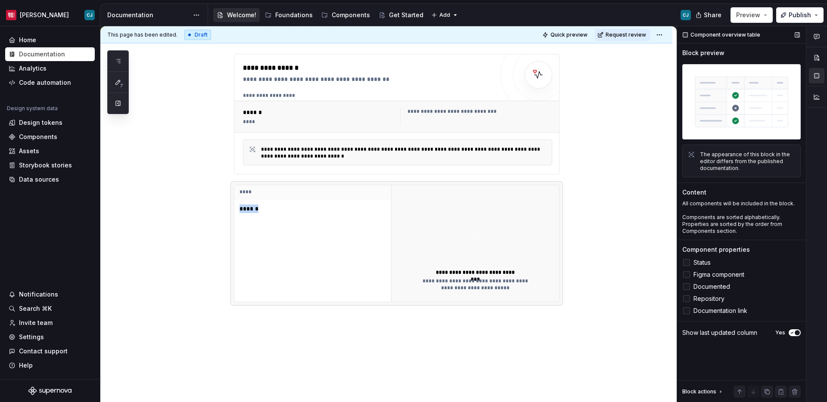
click at [651, 264] on span "Status" at bounding box center [702, 262] width 17 height 7
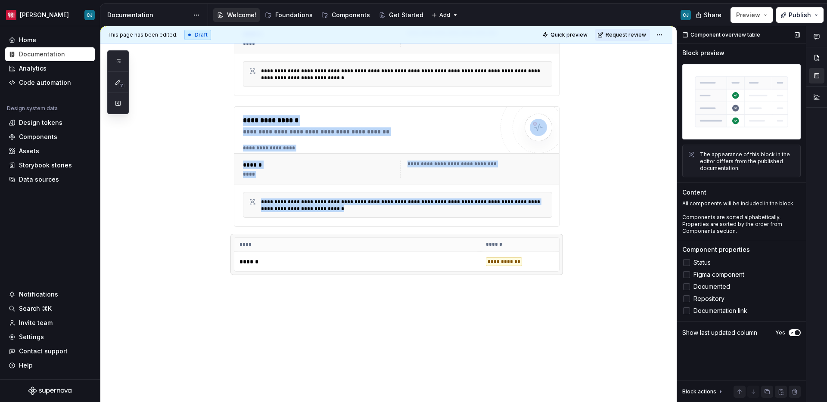
scroll to position [488, 0]
click at [651, 276] on span "Figma component" at bounding box center [719, 274] width 51 height 7
click at [651, 288] on span "Documented" at bounding box center [712, 286] width 37 height 7
click at [651, 296] on span "Repository" at bounding box center [709, 299] width 31 height 7
click at [651, 312] on span "Documentation link" at bounding box center [721, 311] width 54 height 7
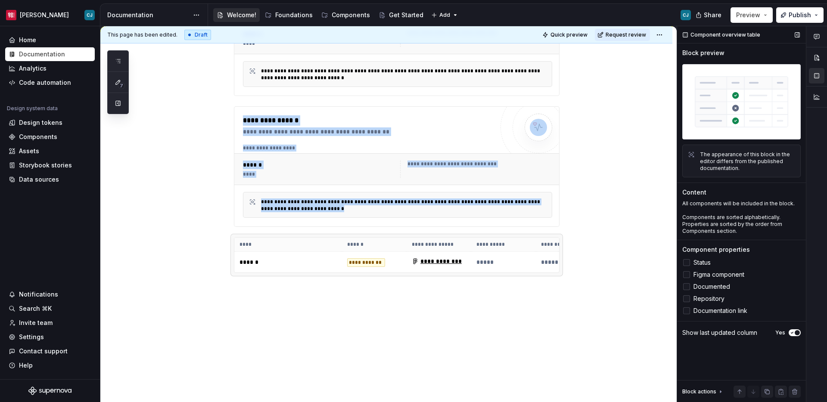
click at [651, 298] on span "Repository" at bounding box center [709, 299] width 31 height 7
click at [651, 310] on span "Documentation link" at bounding box center [721, 311] width 54 height 7
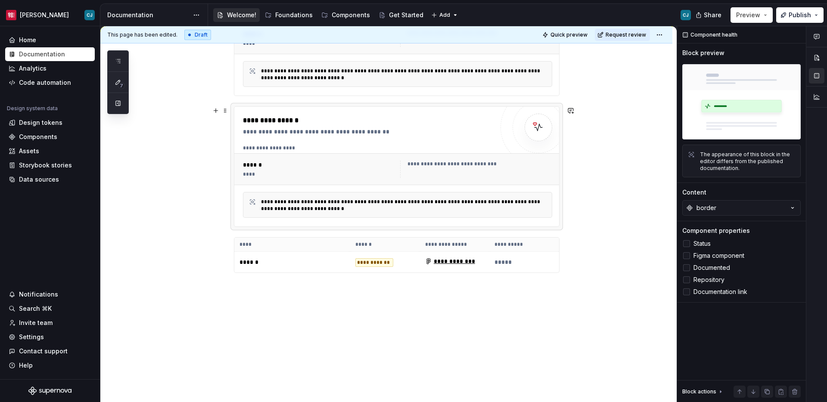
click at [336, 167] on div "******" at bounding box center [319, 165] width 152 height 9
click at [651, 249] on label "Status" at bounding box center [741, 244] width 118 height 10
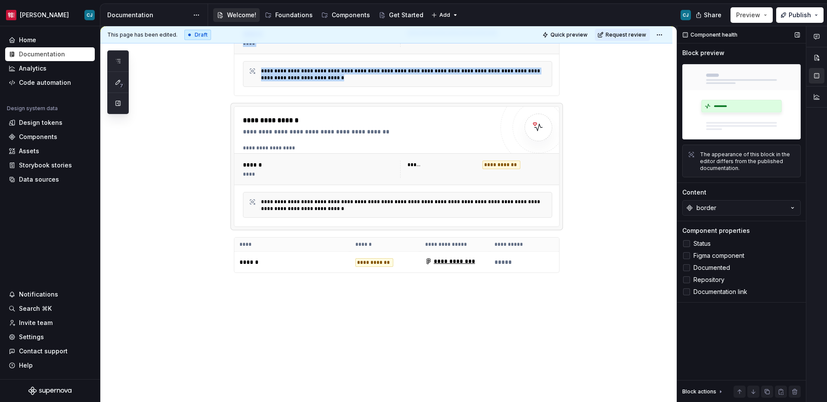
click at [651, 249] on label "Status" at bounding box center [741, 244] width 118 height 10
click at [651, 257] on div at bounding box center [686, 255] width 7 height 7
click at [651, 265] on div at bounding box center [686, 268] width 7 height 7
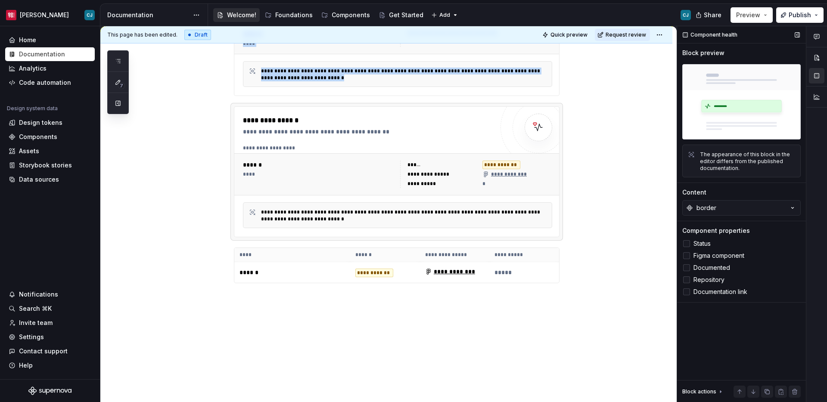
click at [651, 275] on label "Repository" at bounding box center [741, 280] width 118 height 10
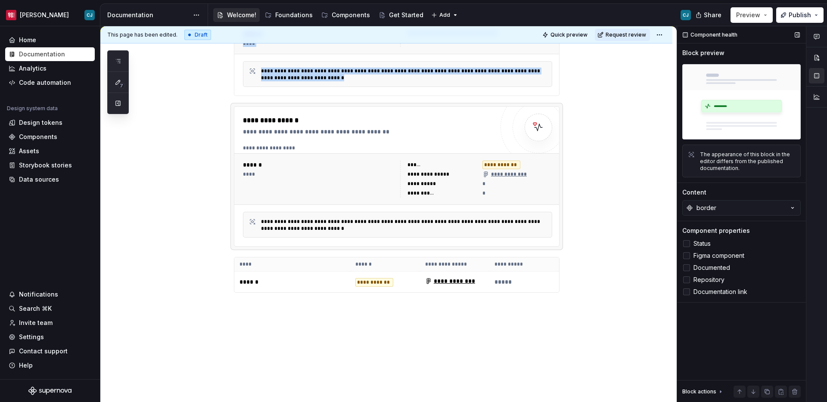
click at [651, 290] on div at bounding box center [686, 292] width 7 height 7
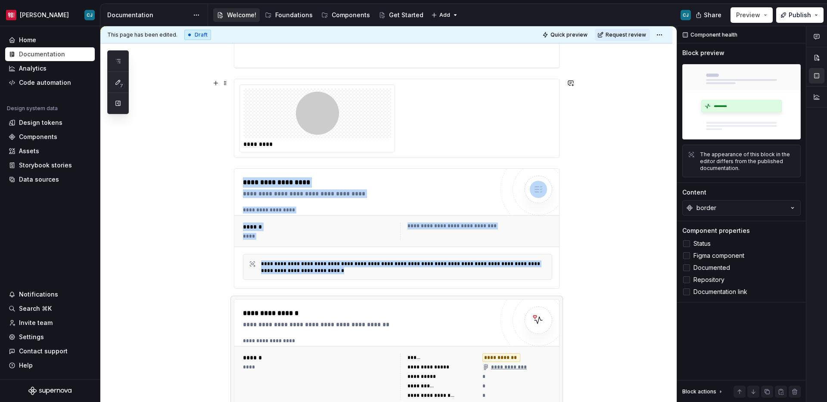
scroll to position [279, 0]
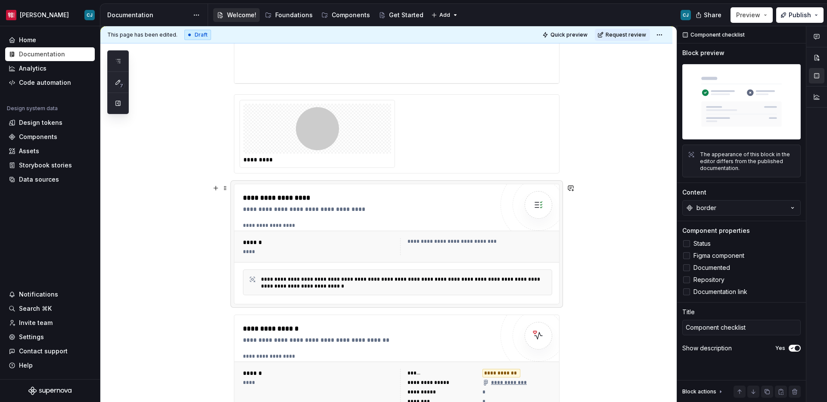
click at [301, 237] on div "**********" at bounding box center [398, 247] width 316 height 24
click at [651, 242] on div at bounding box center [686, 243] width 7 height 7
click at [651, 256] on div at bounding box center [686, 255] width 7 height 7
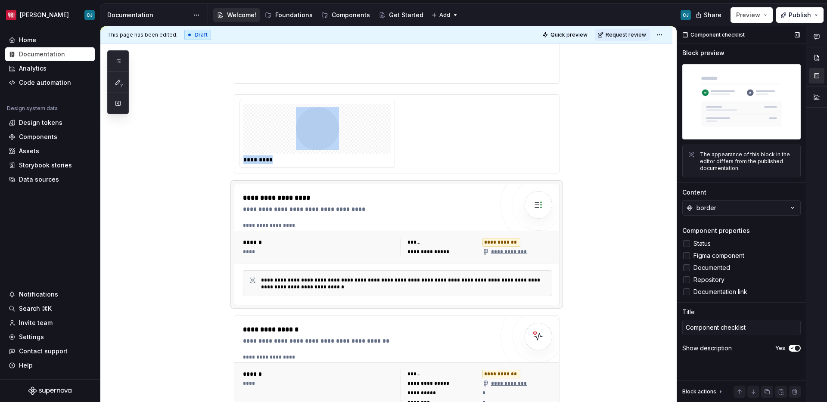
click at [651, 268] on div at bounding box center [686, 268] width 7 height 7
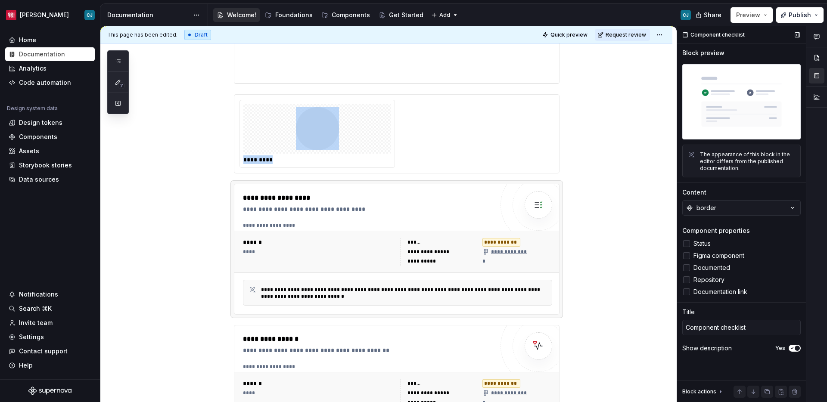
click at [651, 278] on div at bounding box center [686, 280] width 7 height 7
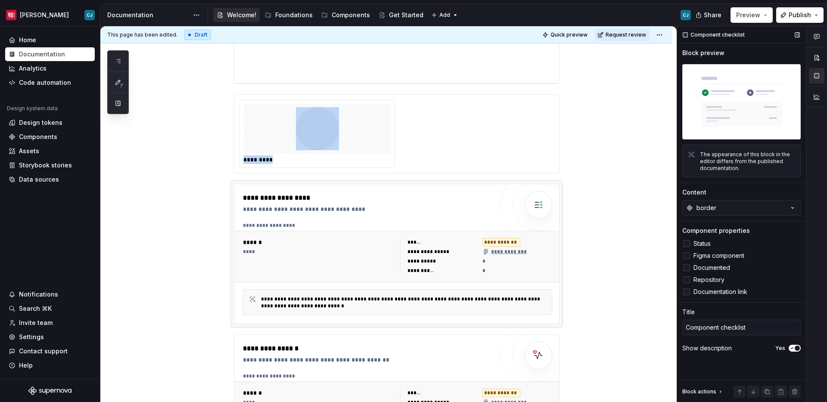
click at [651, 287] on label "Documentation link" at bounding box center [741, 292] width 118 height 10
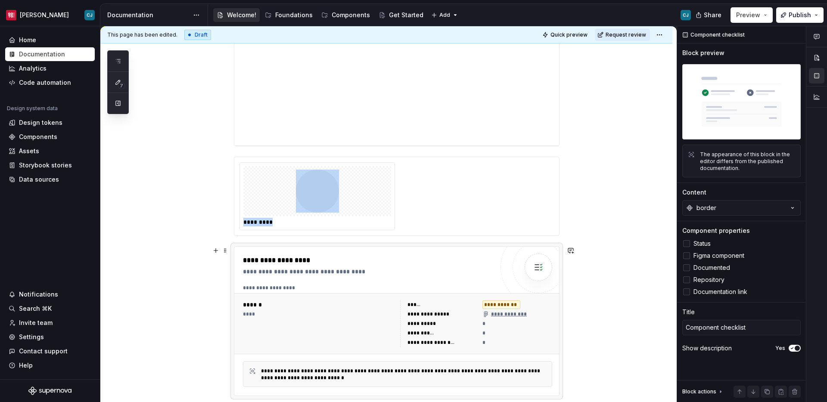
scroll to position [187, 0]
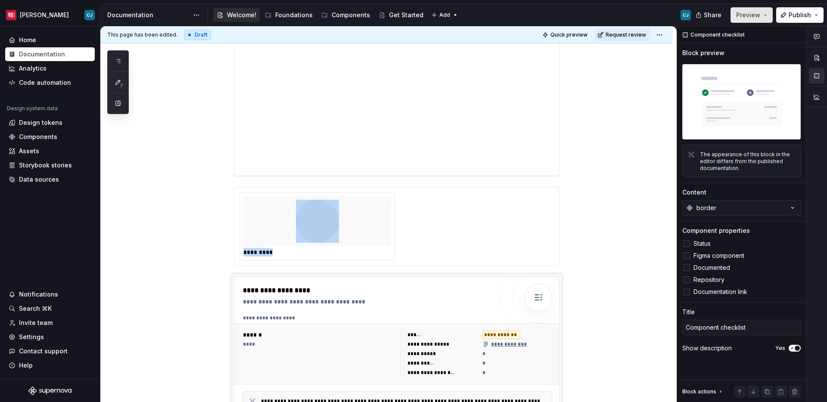
click at [651, 13] on span "Preview" at bounding box center [748, 15] width 24 height 9
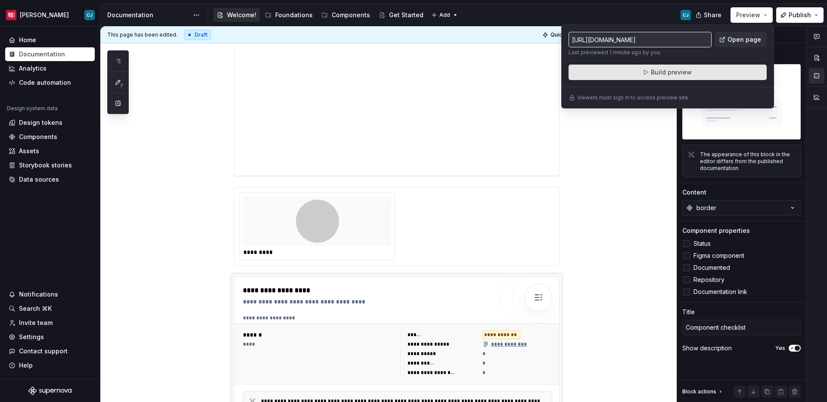
click at [651, 72] on button "Build preview" at bounding box center [668, 73] width 198 height 16
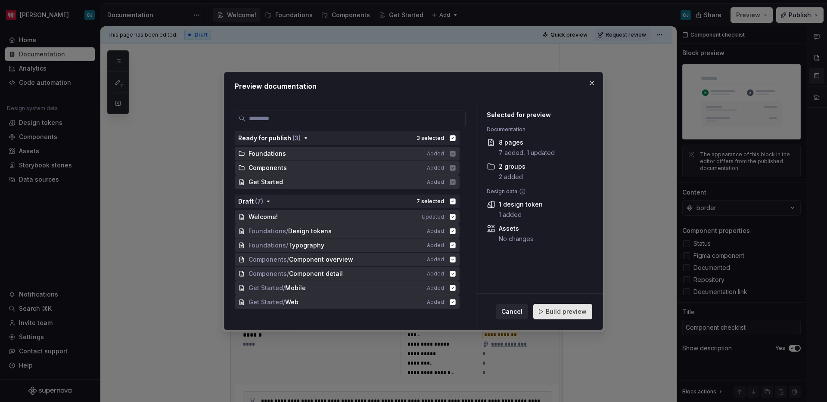
click at [575, 318] on button "Build preview" at bounding box center [562, 312] width 59 height 16
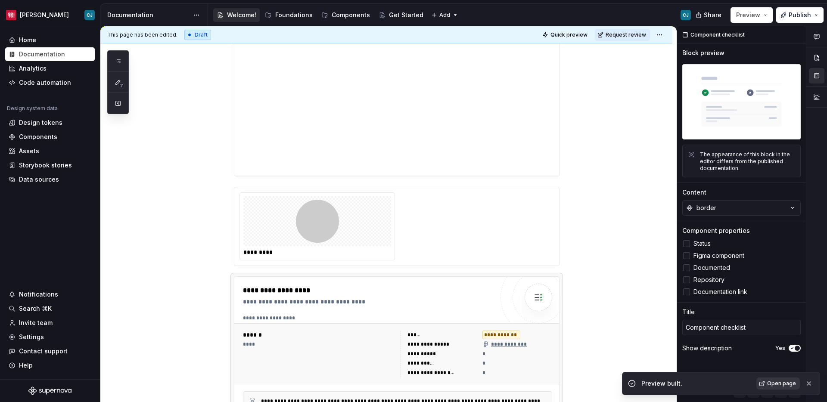
click at [651, 354] on span "Open page" at bounding box center [781, 383] width 29 height 7
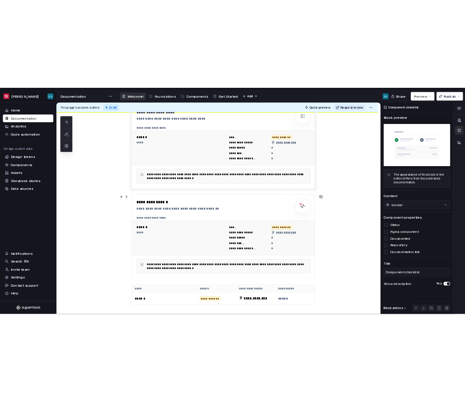
scroll to position [437, 0]
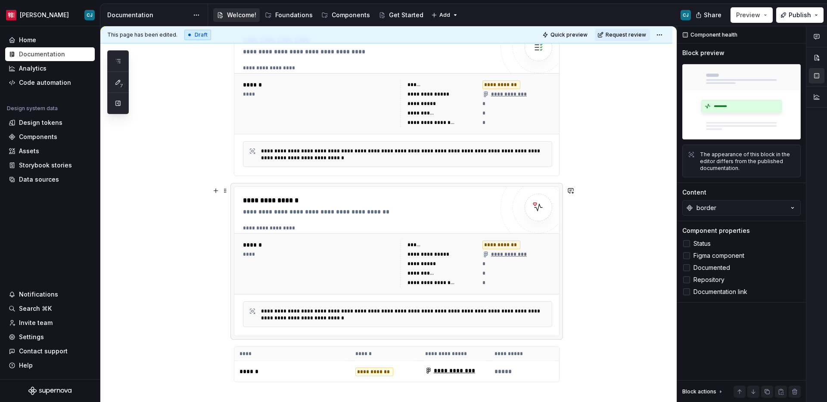
click at [460, 229] on div "**********" at bounding box center [397, 228] width 309 height 7
click at [651, 218] on div "Component health Block preview The appearance of this block in the editor diffe…" at bounding box center [741, 214] width 129 height 377
click at [651, 203] on button "border" at bounding box center [741, 208] width 118 height 16
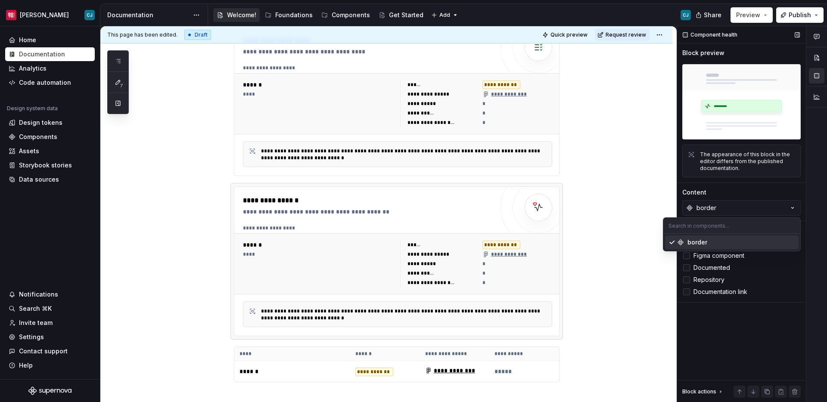
click at [651, 193] on div "Content" at bounding box center [741, 192] width 118 height 9
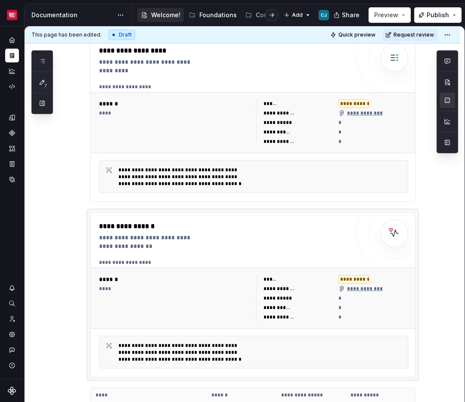
scroll to position [447, 0]
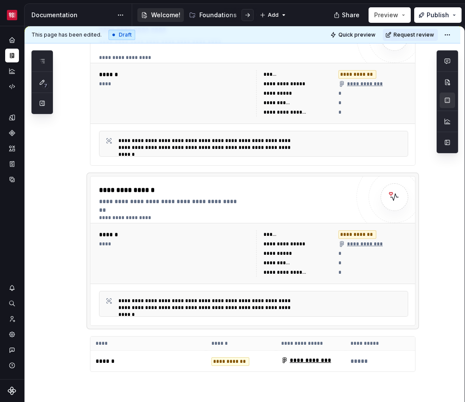
type textarea "*"
